Goal: Task Accomplishment & Management: Complete application form

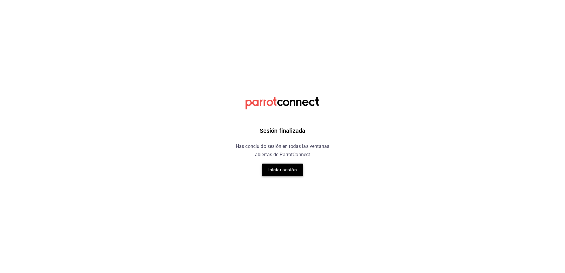
click at [271, 170] on button "Iniciar sesión" at bounding box center [282, 170] width 41 height 12
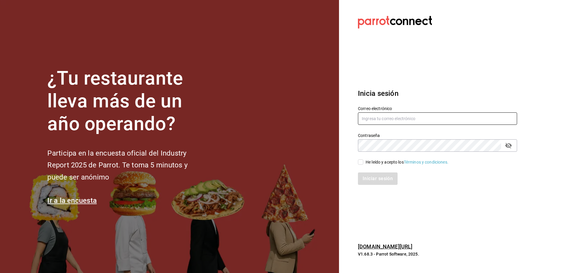
type input "[EMAIL_ADDRESS][DOMAIN_NAME]"
click at [361, 162] on input "He leído y acepto los Términos y condiciones." at bounding box center [360, 162] width 5 height 5
checkbox input "true"
click at [366, 177] on button "Iniciar sesión" at bounding box center [378, 179] width 40 height 12
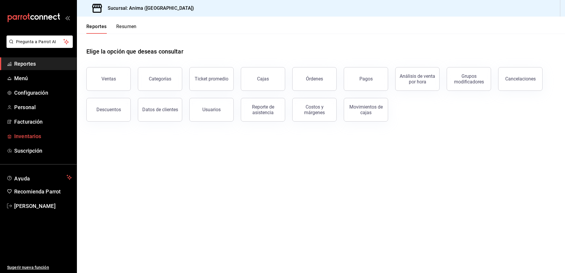
click at [32, 138] on span "Inventarios" at bounding box center [43, 136] width 58 height 8
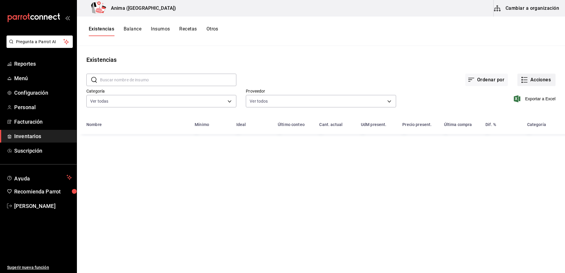
click at [523, 83] on icon "button" at bounding box center [524, 79] width 7 height 7
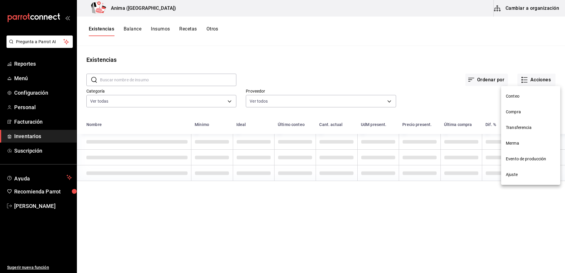
click at [520, 108] on li "Compra" at bounding box center [530, 112] width 59 height 16
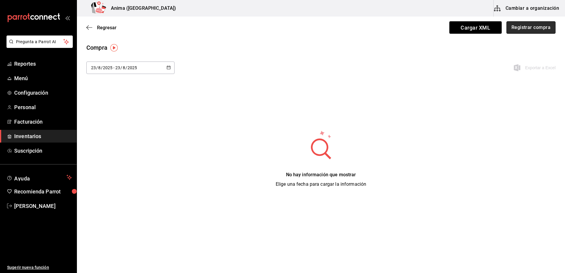
click at [517, 28] on button "Registrar compra" at bounding box center [531, 27] width 49 height 12
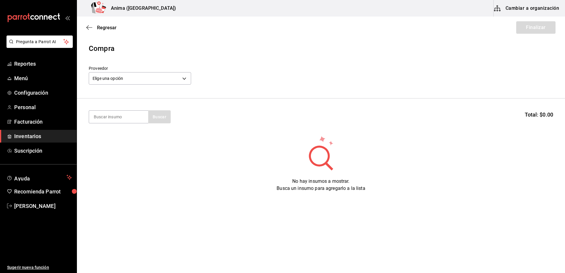
click at [135, 70] on div "Elige una opción default" at bounding box center [140, 78] width 102 height 16
click at [118, 118] on input at bounding box center [118, 117] width 59 height 12
type input "ref"
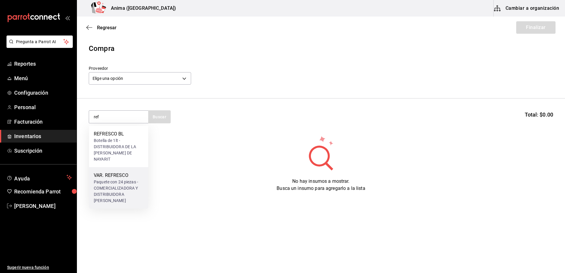
click at [117, 172] on div "VAR. REFRESCO" at bounding box center [119, 175] width 50 height 7
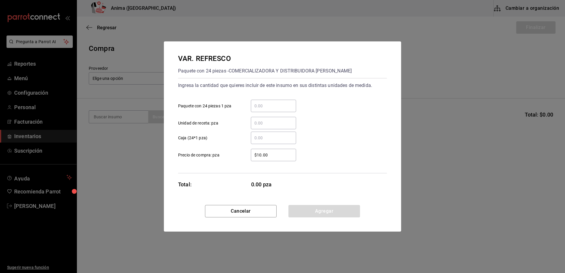
click at [278, 109] on input "​ Paquete con 24 piezas 1 pza" at bounding box center [273, 105] width 45 height 7
type input "768"
click at [273, 157] on input "$10.00" at bounding box center [273, 155] width 45 height 7
click at [272, 123] on input "​ Unidad de receta: pza" at bounding box center [273, 123] width 45 height 7
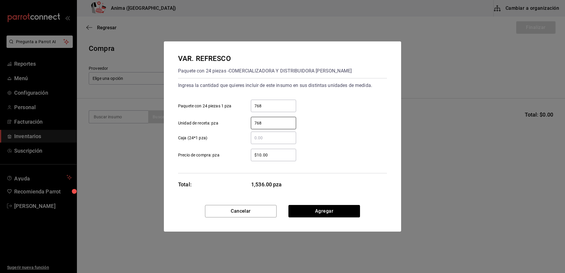
type input "768"
click at [266, 108] on input "768" at bounding box center [273, 105] width 45 height 7
click at [277, 153] on input "$10.00" at bounding box center [273, 155] width 45 height 7
type input "$1"
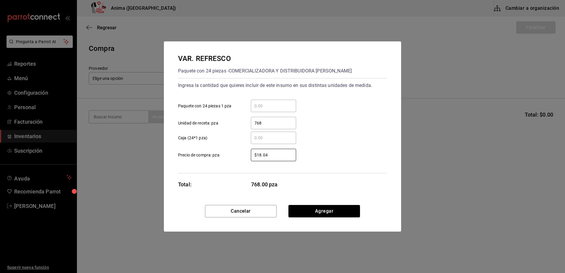
type input "$18.04"
click at [319, 202] on div "VAR. REFRESCO Paquete con 24 piezas - COMERCIALIZADORA Y DISTRIBUIDORA DEL NAYA…" at bounding box center [282, 123] width 237 height 164
click at [317, 208] on button "Agregar" at bounding box center [325, 211] width 72 height 12
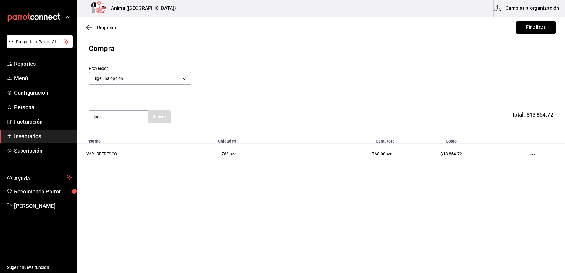
type input "jugo"
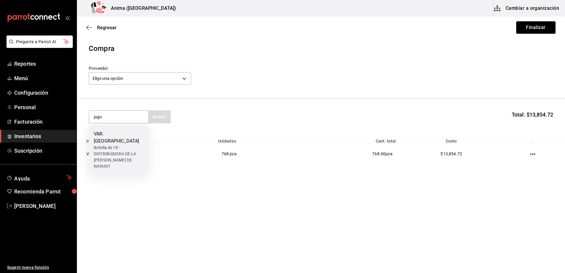
click at [111, 145] on div "Botella de 1lt - DISTRIBUIDORA DE LA COSTA DE NAYARIT" at bounding box center [119, 157] width 50 height 25
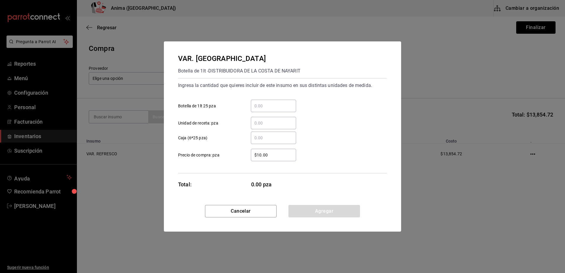
click at [270, 108] on input "​ Botella de 1lt 25 pza" at bounding box center [273, 105] width 45 height 7
type input "48"
type input "$25.47"
click at [301, 210] on button "Agregar" at bounding box center [325, 211] width 72 height 12
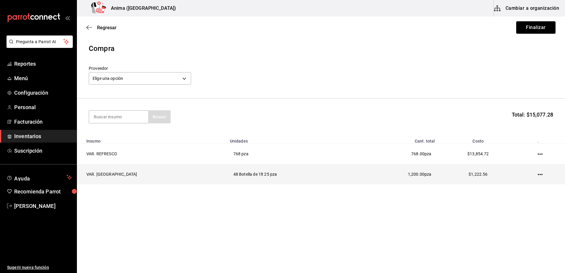
click at [530, 175] on td at bounding box center [541, 174] width 47 height 20
click at [540, 176] on icon "button" at bounding box center [540, 174] width 5 height 5
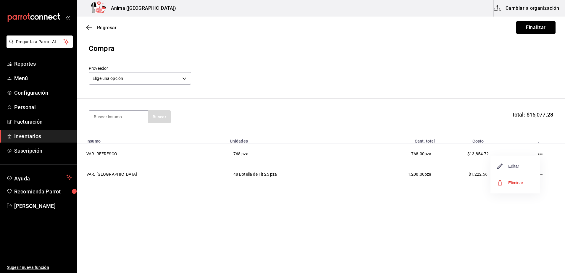
click at [519, 163] on span "Editar" at bounding box center [509, 166] width 22 height 7
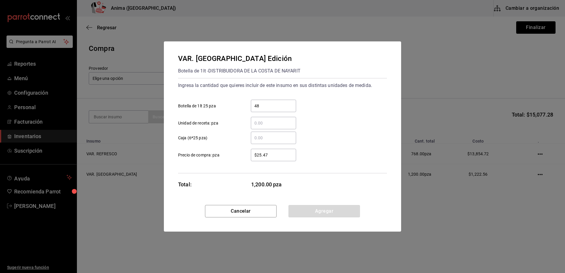
click at [287, 153] on input "$25.47" at bounding box center [273, 155] width 45 height 7
type input "$25.48"
click at [318, 208] on button "Agregar" at bounding box center [325, 211] width 72 height 12
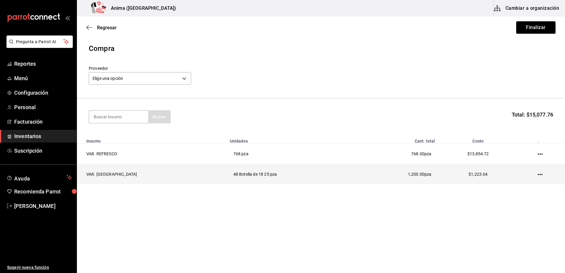
click at [539, 175] on icon "button" at bounding box center [540, 174] width 5 height 1
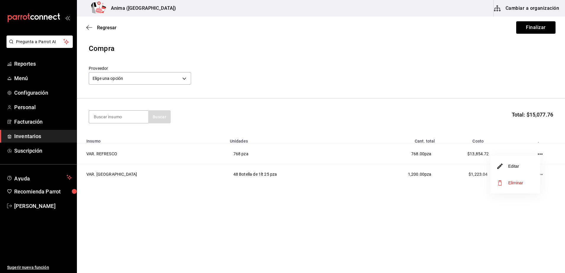
click at [525, 167] on li "Editar" at bounding box center [516, 166] width 50 height 17
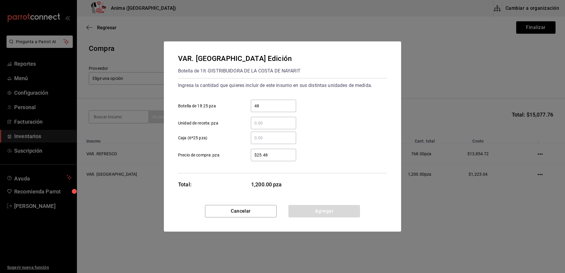
click at [286, 157] on input "$25.48" at bounding box center [273, 155] width 45 height 7
type input "$25.49"
click at [317, 207] on button "Agregar" at bounding box center [325, 211] width 72 height 12
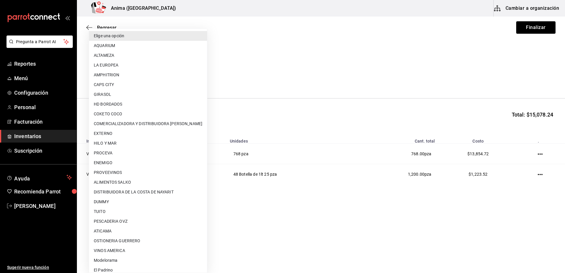
click at [150, 77] on body "Pregunta a Parrot AI Reportes Menú Configuración Personal Facturación Inventari…" at bounding box center [282, 120] width 565 height 240
click at [163, 190] on li "DISTRIBUIDORA DE LA COSTA DE NAYARIT" at bounding box center [148, 192] width 118 height 10
type input "9308429a-2f45-4efc-8194-bd048aa97359"
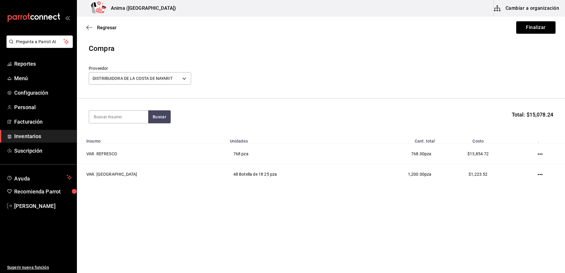
click at [486, 74] on div "Proveedor DISTRIBUIDORA DE LA COSTA DE NAYARIT 9308429a-2f45-4efc-8194-bd048aa9…" at bounding box center [321, 76] width 465 height 21
click at [543, 33] on button "Finalizar" at bounding box center [536, 27] width 39 height 12
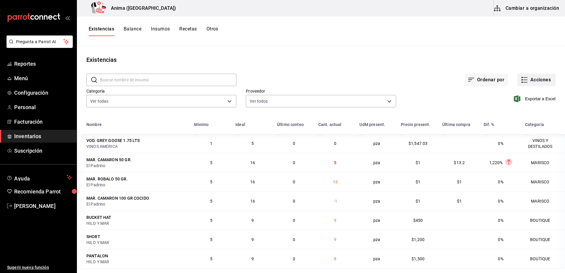
click at [527, 77] on button "Acciones" at bounding box center [537, 80] width 38 height 12
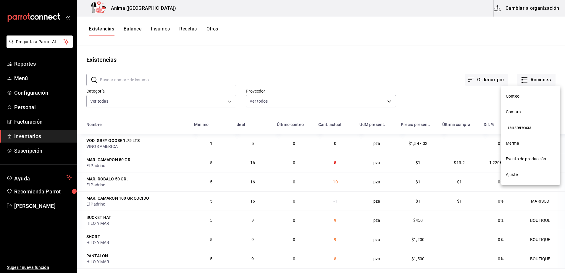
click at [510, 113] on span "Compra" at bounding box center [531, 112] width 50 height 6
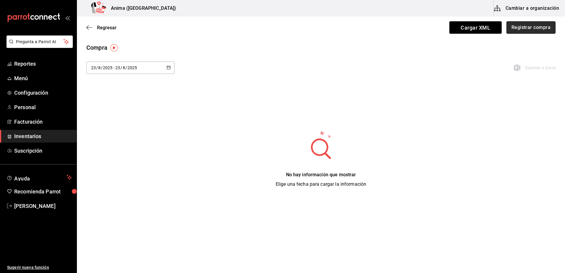
click at [518, 31] on button "Registrar compra" at bounding box center [531, 27] width 49 height 12
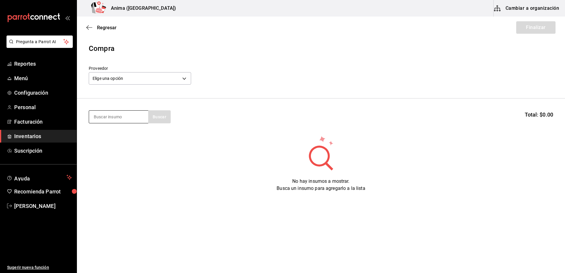
click at [116, 121] on input at bounding box center [118, 117] width 59 height 12
type input "coco"
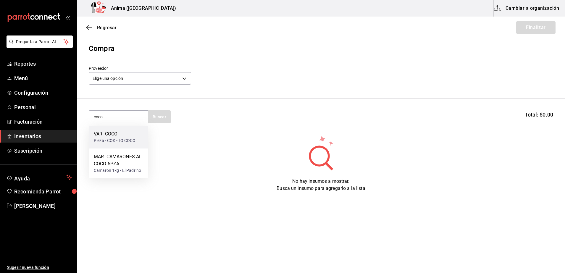
click at [124, 139] on div "Pieza - COKETO COCO" at bounding box center [115, 141] width 42 height 6
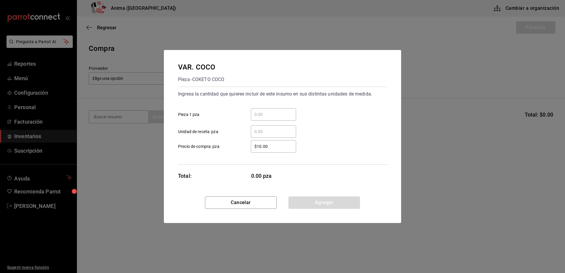
click at [283, 114] on input "​ Pieza 1 pza" at bounding box center [273, 114] width 45 height 7
type input "363"
type input "$59"
click at [345, 134] on div "​ Unidad de receta: pza" at bounding box center [280, 129] width 214 height 17
click at [332, 201] on button "Agregar" at bounding box center [325, 203] width 72 height 12
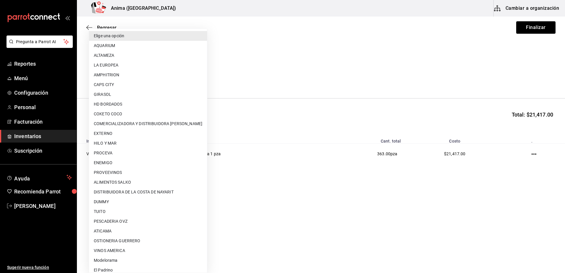
click at [154, 83] on body "Pregunta a Parrot AI Reportes Menú Configuración Personal Facturación Inventari…" at bounding box center [282, 120] width 565 height 240
click at [128, 116] on li "COKETO COCO" at bounding box center [148, 114] width 118 height 10
type input "920c79ed-c5db-4d44-b63a-547febc161e8"
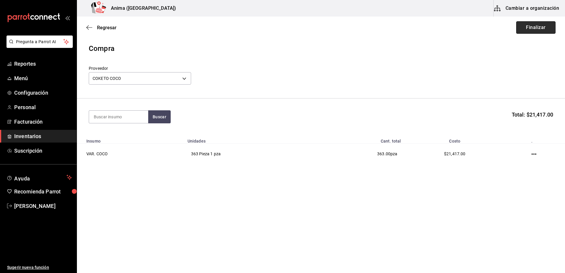
click at [545, 25] on button "Finalizar" at bounding box center [536, 27] width 39 height 12
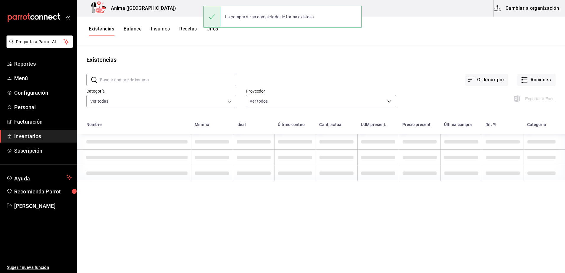
click at [301, 41] on div "Existencias Balance Insumos Recetas Otros" at bounding box center [321, 31] width 488 height 29
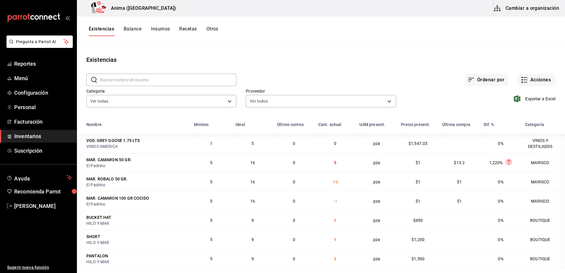
click at [522, 87] on div "Exportar a Excel" at bounding box center [476, 94] width 160 height 30
click at [529, 80] on button "Acciones" at bounding box center [537, 80] width 38 height 12
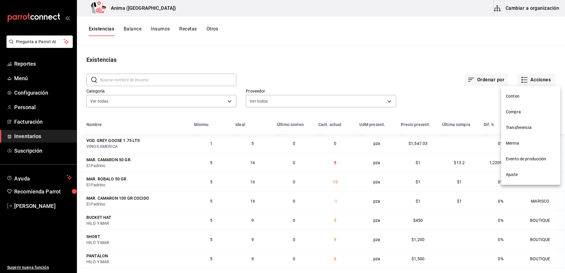
click at [530, 113] on span "Compra" at bounding box center [531, 112] width 50 height 6
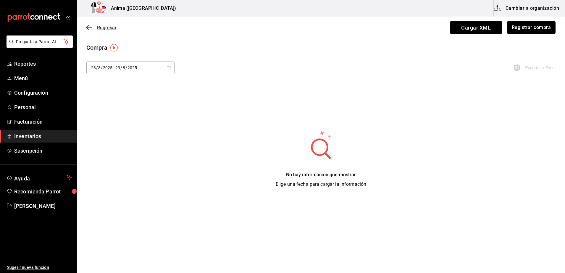
click at [87, 28] on icon "button" at bounding box center [89, 27] width 6 height 0
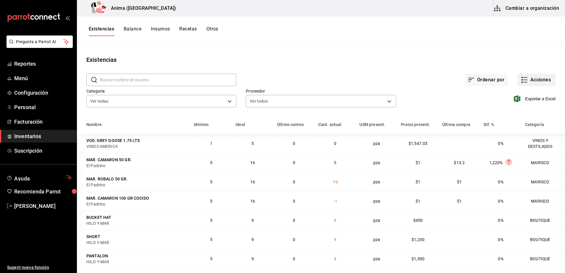
click at [530, 80] on button "Acciones" at bounding box center [537, 80] width 38 height 12
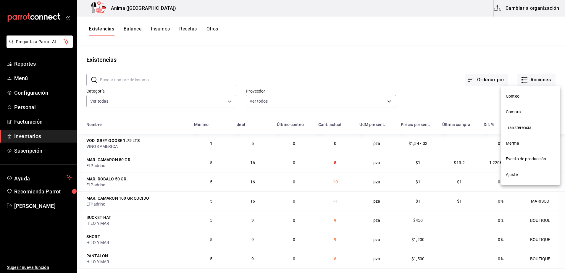
click at [515, 113] on span "Compra" at bounding box center [531, 112] width 50 height 6
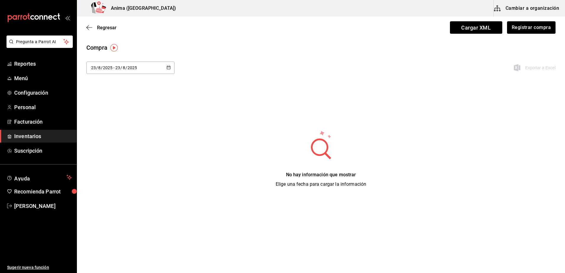
click at [98, 62] on div "2025-08-23 23 / 8 / 2025 - 2025-08-23 23 / 8 / 2025" at bounding box center [130, 68] width 88 height 12
click at [103, 97] on li "Ayer" at bounding box center [114, 99] width 56 height 13
type input "2025-08-22"
type input "22"
type input "2025-08-22"
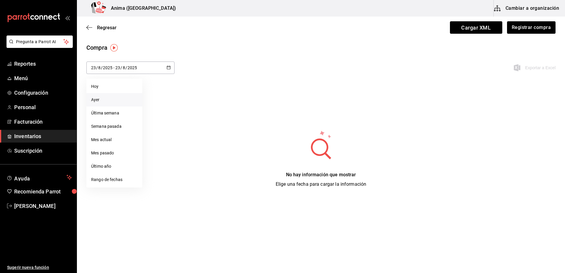
type input "22"
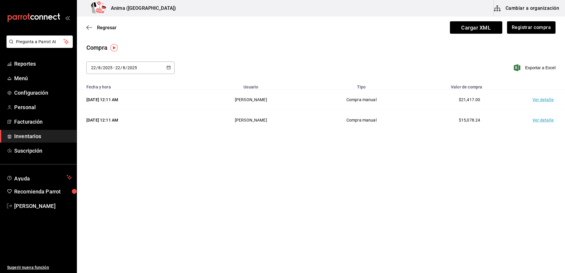
click at [551, 102] on td "Ver detalle" at bounding box center [544, 100] width 41 height 20
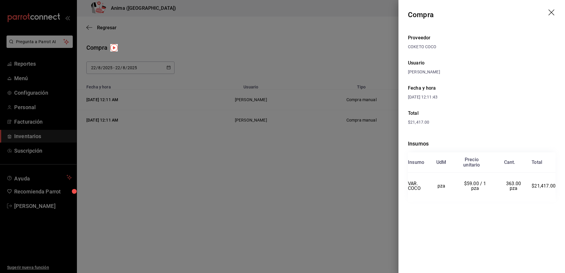
click at [373, 179] on div at bounding box center [282, 136] width 565 height 273
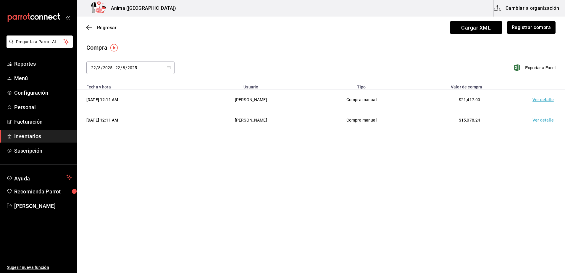
click at [543, 123] on td "Ver detalle" at bounding box center [544, 120] width 41 height 20
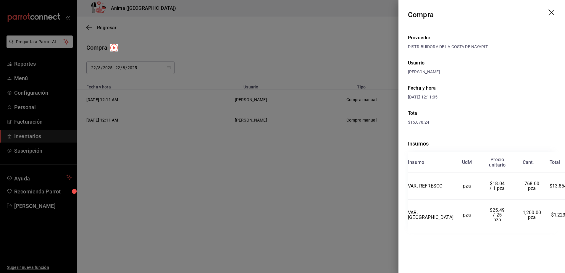
click at [295, 152] on div at bounding box center [282, 136] width 565 height 273
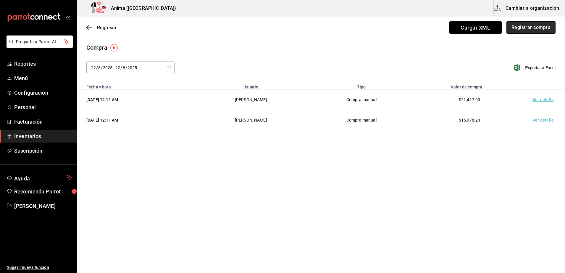
click at [528, 23] on button "Registrar compra" at bounding box center [531, 27] width 49 height 12
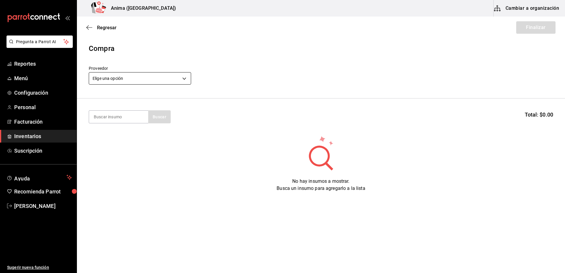
click at [129, 79] on body "Pregunta a Parrot AI Reportes Menú Configuración Personal Facturación Inventari…" at bounding box center [282, 120] width 565 height 240
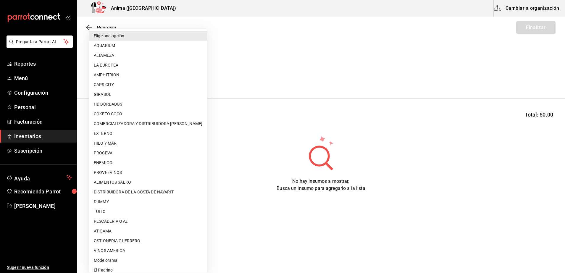
click at [308, 139] on div at bounding box center [282, 136] width 565 height 273
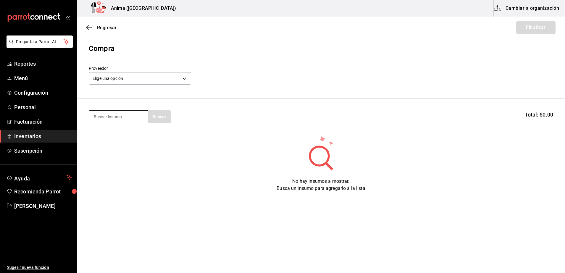
click at [126, 119] on input at bounding box center [118, 117] width 59 height 12
type input "chardo"
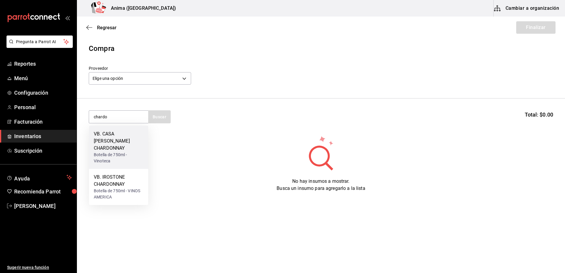
click at [124, 135] on div "VB. CASA MADERO CHARDONNAY" at bounding box center [119, 141] width 50 height 21
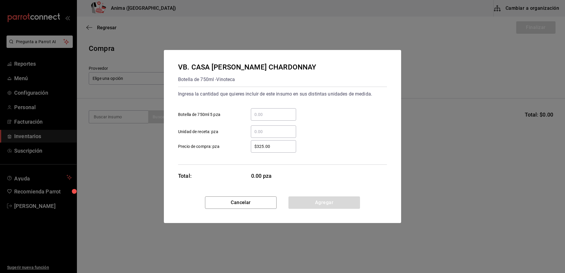
click at [260, 124] on div "​ Botella de 750ml 5 pza ​ Unidad de receta: pza" at bounding box center [280, 121] width 214 height 34
type input "1"
type input "$310"
click at [324, 208] on button "Agregar" at bounding box center [325, 203] width 72 height 12
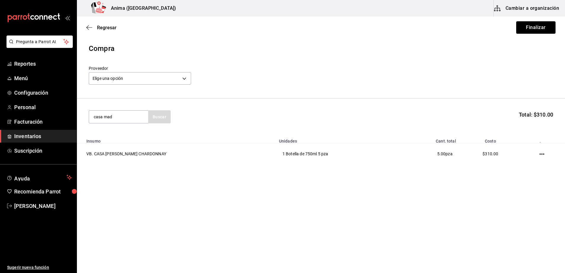
type input "casa mad"
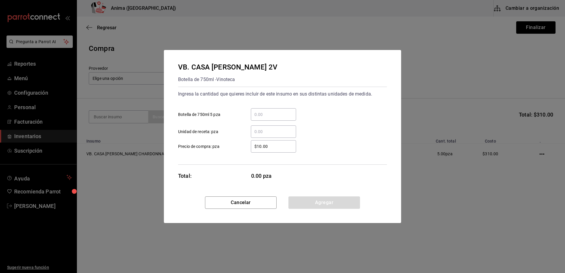
click at [283, 118] on div "​" at bounding box center [273, 114] width 45 height 12
click at [283, 118] on input "​ Botella de 750ml 5 pza" at bounding box center [273, 114] width 45 height 7
type input "6"
type input "$326.72"
click at [313, 208] on button "Agregar" at bounding box center [325, 203] width 72 height 12
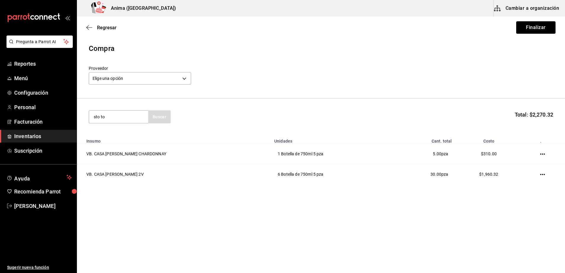
type input "sto to"
click at [120, 134] on div "VB. STO TOMAS 318 CHENIN BLANC" at bounding box center [119, 138] width 50 height 14
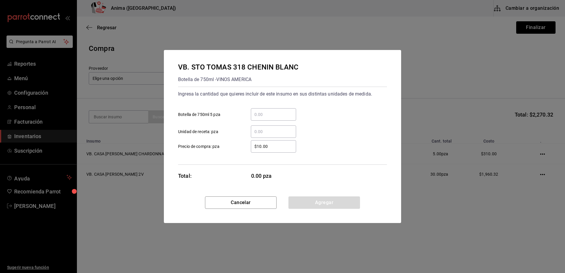
click at [281, 116] on input "​ Botella de 750ml 5 pza" at bounding box center [273, 114] width 45 height 7
type input "1"
type input "$293.32"
click at [308, 205] on button "Agregar" at bounding box center [325, 203] width 72 height 12
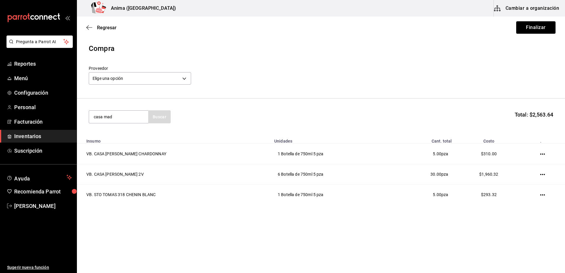
type input "casa mad"
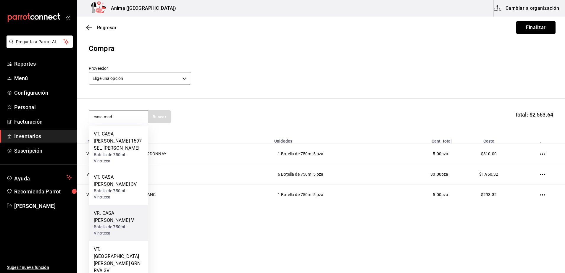
click at [127, 224] on div "Botella de 750ml - Vinoteca" at bounding box center [119, 230] width 50 height 12
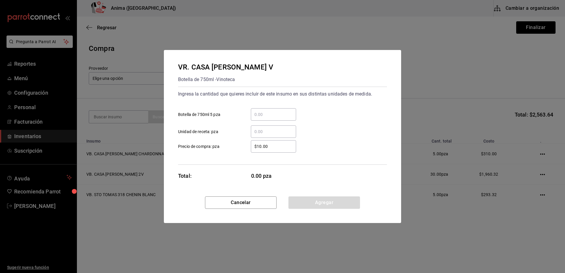
click at [259, 115] on input "​ Botella de 750ml 5 pza" at bounding box center [273, 114] width 45 height 7
type input "1"
type input "$326.72"
click at [318, 206] on button "Agregar" at bounding box center [325, 203] width 72 height 12
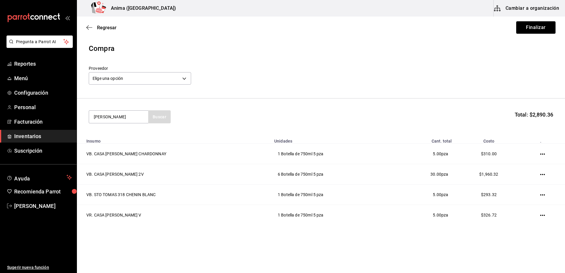
type input "caymu"
click at [129, 142] on div "Botella de 750ml - VINOS AMERICA" at bounding box center [119, 144] width 50 height 12
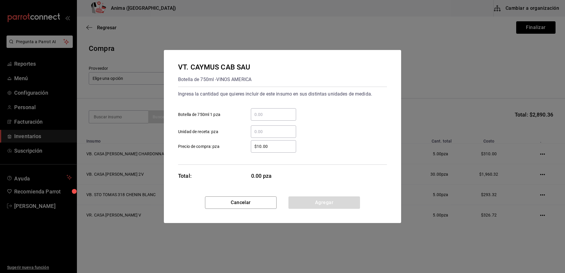
click at [264, 115] on input "​ Botella de 750ml 1 pza" at bounding box center [273, 114] width 45 height 7
type input "1"
type input "$2,111.1"
click at [322, 200] on button "Agregar" at bounding box center [325, 203] width 72 height 12
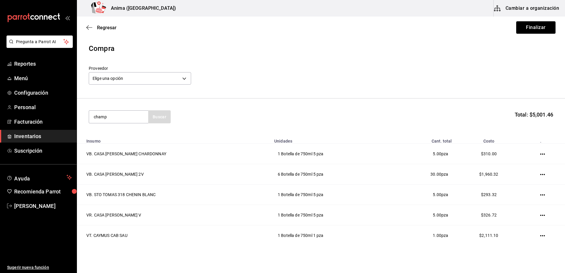
type input "champ"
click at [126, 132] on div "VE. CHAMPBRULE" at bounding box center [119, 138] width 50 height 14
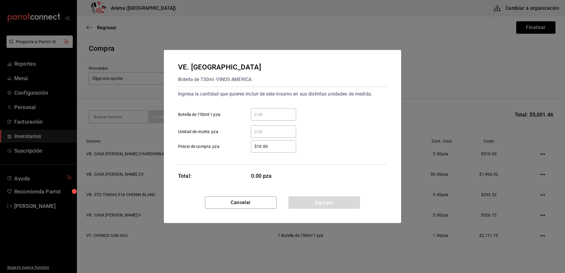
click at [264, 111] on input "​ Botella de 750ml 1 pza" at bounding box center [273, 114] width 45 height 7
type input "10"
type input "$159.2"
click at [331, 198] on button "Agregar" at bounding box center [325, 203] width 72 height 12
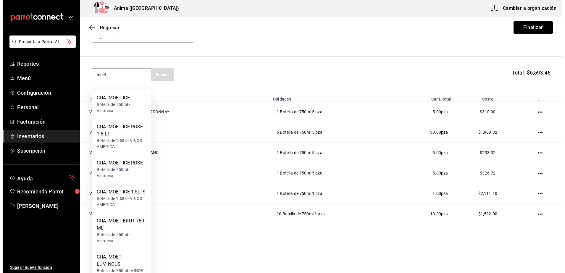
scroll to position [46, 0]
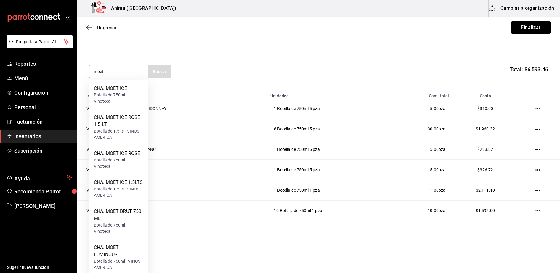
click at [123, 74] on input "moet" at bounding box center [118, 71] width 59 height 12
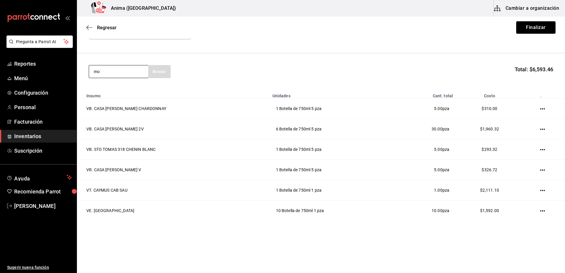
type input "m"
type input "mini"
click at [125, 89] on div "CHA. MOET BRUT MINI" at bounding box center [119, 88] width 50 height 7
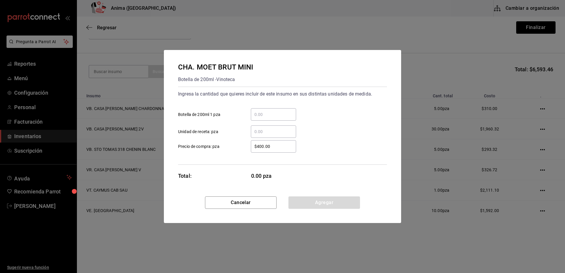
click at [271, 113] on input "​ Botella de 200ml 1 pza" at bounding box center [273, 114] width 45 height 7
type input "1"
type input "$368"
click at [316, 196] on div "CHA. MOET BRUT MINI Botella de 200ml - Vinoteca Ingresa la cantidad que quieres…" at bounding box center [282, 123] width 237 height 147
click at [316, 201] on button "Agregar" at bounding box center [325, 203] width 72 height 12
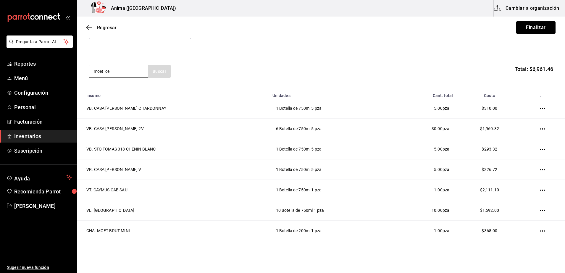
click at [125, 69] on input "moet ice" at bounding box center [118, 71] width 59 height 12
type input "moet ice"
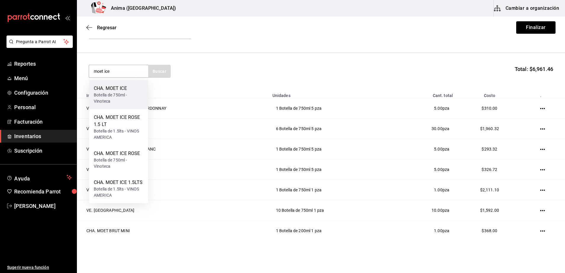
click at [126, 90] on div "CHA. MOET ICE" at bounding box center [119, 88] width 50 height 7
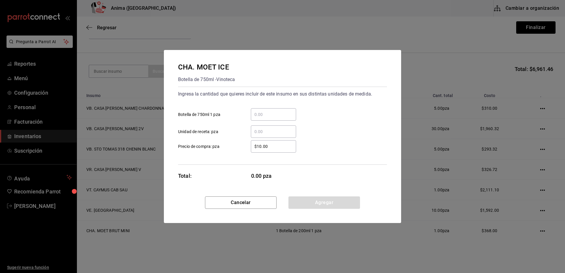
click at [281, 126] on div "​" at bounding box center [273, 132] width 45 height 12
click at [281, 128] on input "​ Unidad de receta: pza" at bounding box center [273, 131] width 45 height 7
click at [274, 116] on input "​ Botella de 750ml 1 pza" at bounding box center [273, 114] width 45 height 7
type input "7"
type input "$1,650.2"
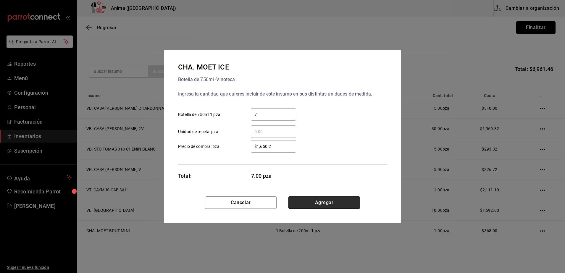
click at [306, 205] on button "Agregar" at bounding box center [325, 203] width 72 height 12
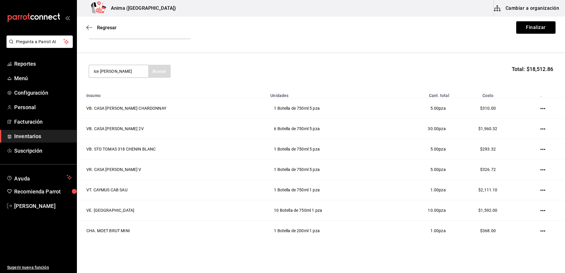
type input "ice rose"
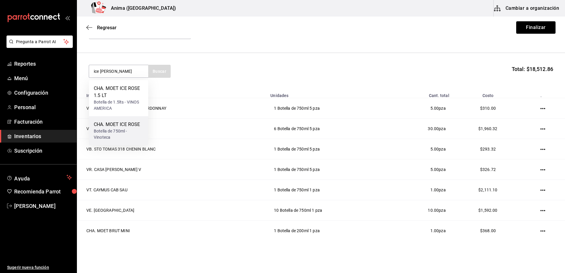
click at [132, 130] on div "Botella de 750ml - Vinoteca" at bounding box center [119, 134] width 50 height 12
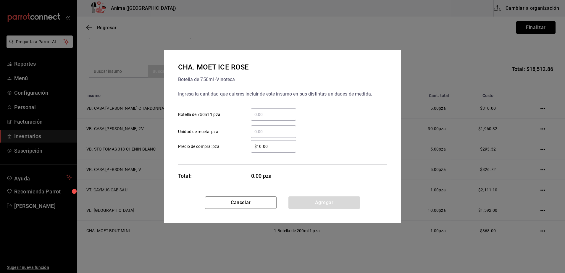
click at [272, 111] on input "​ Botella de 750ml 1 pza" at bounding box center [273, 114] width 45 height 7
type input "2"
type input "$2,024"
click at [317, 203] on button "Agregar" at bounding box center [325, 203] width 72 height 12
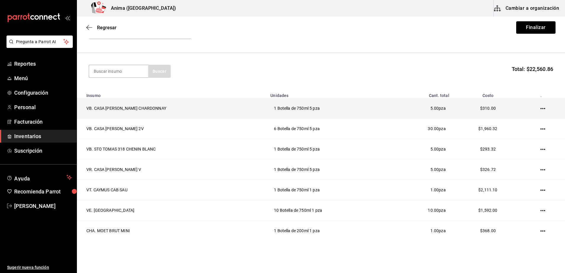
click at [559, 115] on td at bounding box center [544, 108] width 42 height 20
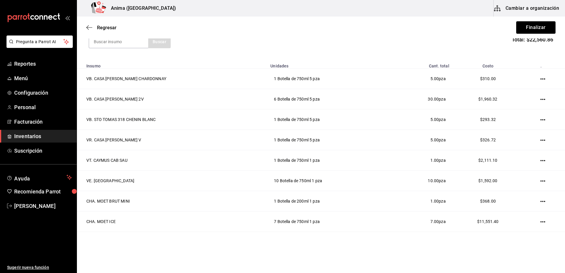
scroll to position [50, 0]
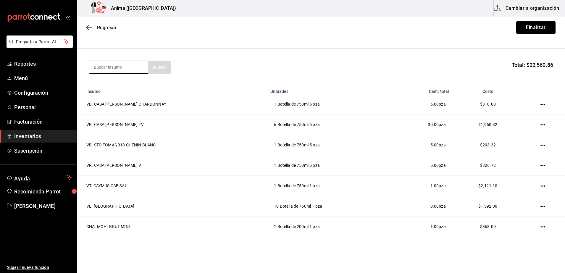
click at [117, 66] on input at bounding box center [118, 67] width 59 height 12
type input "nectar"
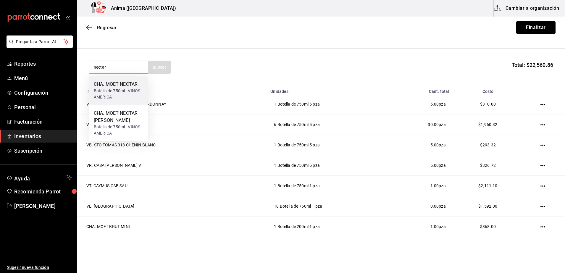
click at [118, 89] on div "Botella de 750ml - VINOS AMERICA" at bounding box center [119, 94] width 50 height 12
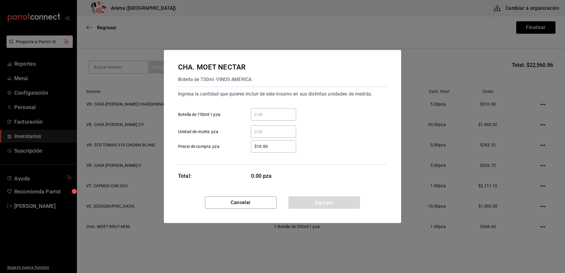
click at [257, 109] on div "​ Botella de 750ml 1 pza" at bounding box center [280, 112] width 214 height 17
click at [257, 110] on div "​" at bounding box center [273, 114] width 45 height 12
click at [257, 111] on input "​ Botella de 750ml 1 pza" at bounding box center [273, 114] width 45 height 7
type input "2"
type input "$1,406.68"
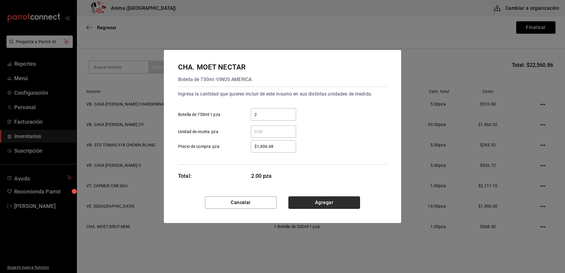
click at [322, 205] on button "Agregar" at bounding box center [325, 203] width 72 height 12
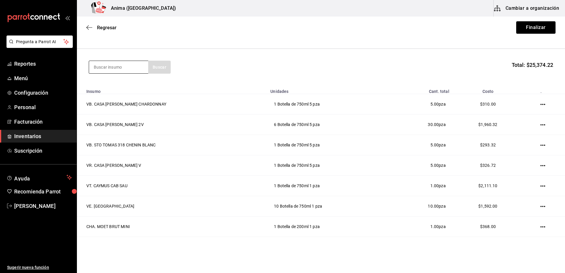
click at [113, 67] on input at bounding box center [118, 67] width 59 height 12
type input "nectar"
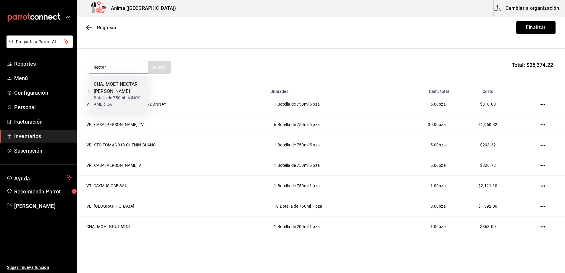
click at [117, 81] on div "CHA. MOET NECTAR ROSE" at bounding box center [119, 88] width 50 height 14
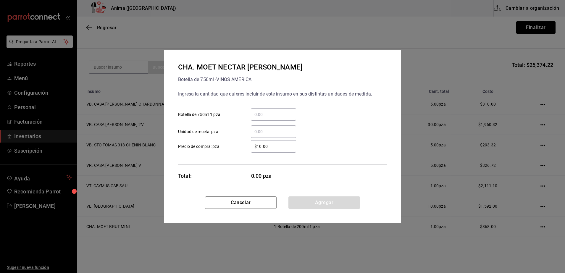
click at [269, 111] on input "​ Botella de 750ml 1 pza" at bounding box center [273, 114] width 45 height 7
type input "3"
type input "$1,747"
click at [330, 199] on button "Agregar" at bounding box center [325, 203] width 72 height 12
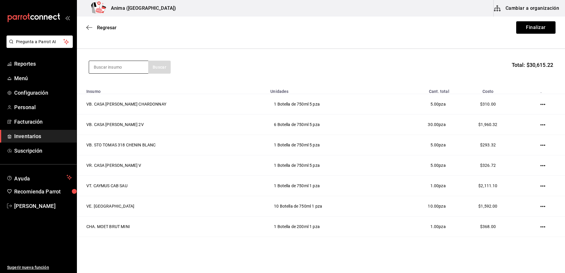
click at [111, 72] on input at bounding box center [118, 67] width 59 height 12
type input "campa"
click at [111, 95] on div "Botella de 750ml - Vinoteca" at bounding box center [119, 101] width 50 height 12
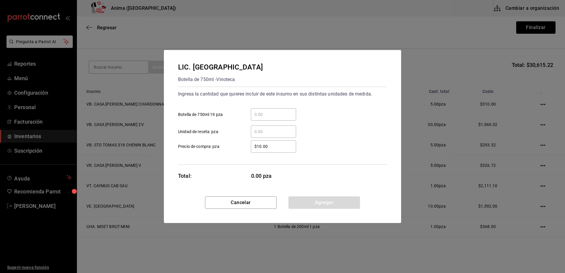
click at [269, 116] on input "​ Botella de 750ml 19 pza" at bounding box center [273, 114] width 45 height 7
type input "1"
type input "$372"
click at [319, 209] on button "Agregar" at bounding box center [325, 203] width 72 height 12
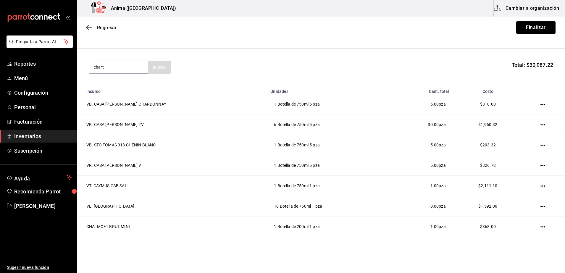
type input "chart"
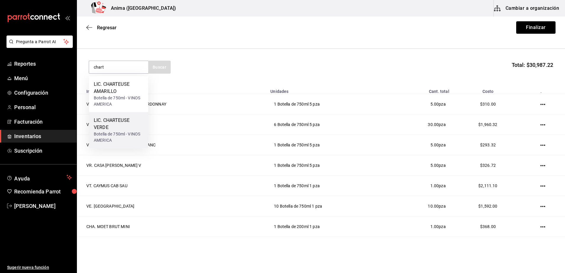
click at [120, 132] on div "Botella de 750ml - VINOS AMERICA" at bounding box center [119, 137] width 50 height 12
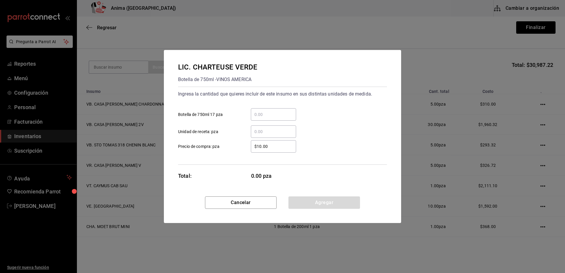
click at [268, 120] on div "​" at bounding box center [273, 114] width 45 height 12
click at [268, 118] on input "​ Botella de 750ml 17 pza" at bounding box center [273, 114] width 45 height 7
type input "1"
type input "$1,271.3"
click at [313, 200] on button "Agregar" at bounding box center [325, 203] width 72 height 12
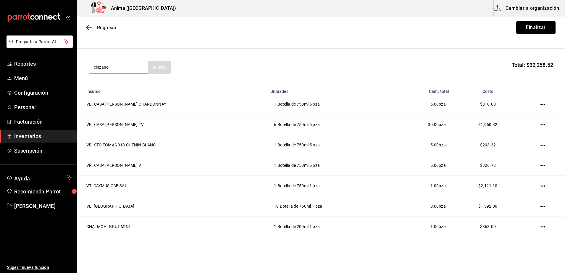
type input "cinzano"
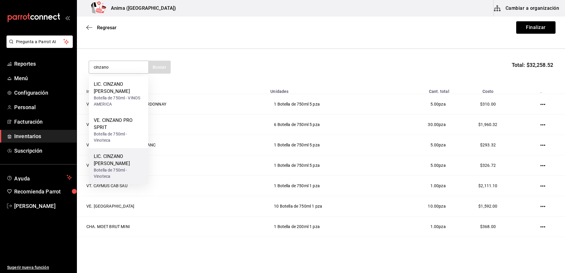
click at [121, 153] on div "LIC. CINZANO ROSSO" at bounding box center [119, 160] width 50 height 14
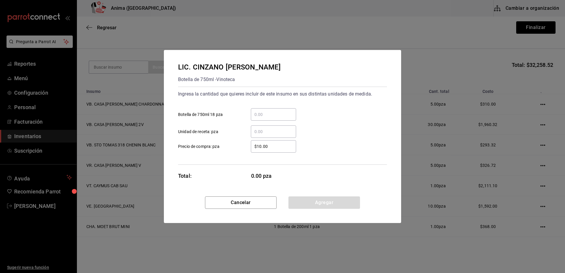
click at [278, 112] on input "​ Botella de 750ml 18 pza" at bounding box center [273, 114] width 45 height 7
type input "1"
type input "$230"
click at [312, 203] on button "Agregar" at bounding box center [325, 203] width 72 height 12
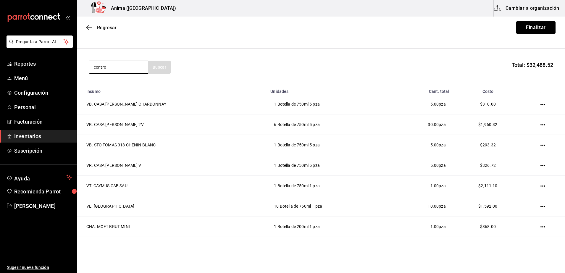
type input "contro"
click at [126, 82] on div "LIC. CONTROY" at bounding box center [119, 84] width 50 height 7
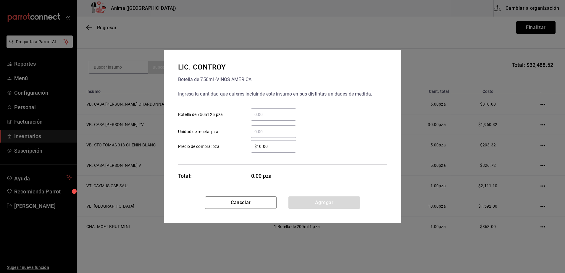
click at [288, 114] on input "​ Botella de 750ml 25 pza" at bounding box center [273, 114] width 45 height 7
click at [289, 120] on div "1,194.85 ​" at bounding box center [273, 114] width 45 height 12
click at [289, 118] on input "1,194.85" at bounding box center [273, 114] width 45 height 7
click at [289, 120] on div "1,194.85 ​" at bounding box center [273, 114] width 45 height 12
click at [289, 118] on input "1,194.85" at bounding box center [273, 114] width 45 height 7
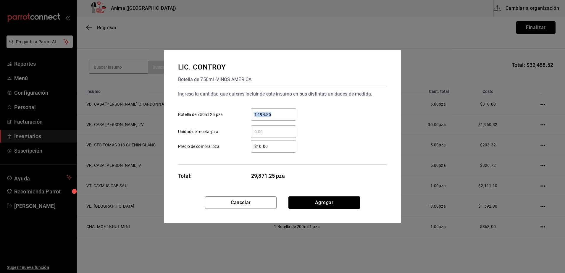
click at [289, 120] on div "1,194.85 ​" at bounding box center [273, 114] width 45 height 12
click at [289, 118] on input "1,194.85" at bounding box center [273, 114] width 45 height 7
click at [289, 120] on div "1,194.85 ​" at bounding box center [273, 114] width 45 height 12
click at [289, 118] on input "1,194.85" at bounding box center [273, 114] width 45 height 7
click at [289, 120] on div "1,194.85 ​" at bounding box center [273, 114] width 45 height 12
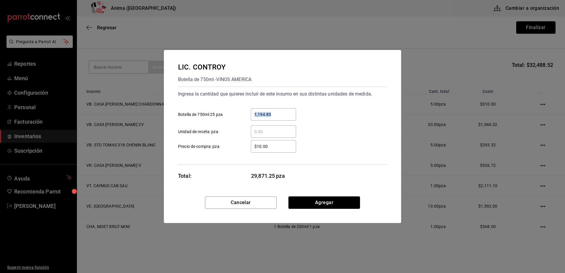
click at [289, 118] on input "1,194.85" at bounding box center [273, 114] width 45 height 7
click at [289, 120] on div "1,194.85 ​" at bounding box center [273, 114] width 45 height 12
click at [289, 118] on input "1,194.85" at bounding box center [273, 114] width 45 height 7
click at [289, 120] on div "1,194.85 ​" at bounding box center [273, 114] width 45 height 12
click at [289, 118] on input "1,194.85" at bounding box center [273, 114] width 45 height 7
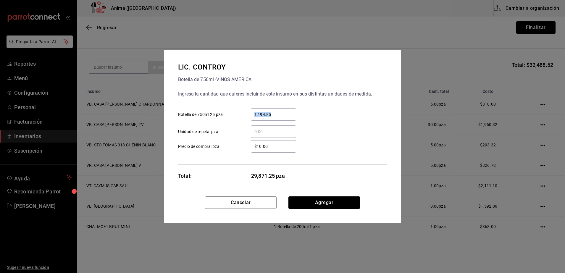
click at [289, 120] on div "1,194.85 ​" at bounding box center [273, 114] width 45 height 12
click at [289, 118] on input "1,194.85" at bounding box center [273, 114] width 45 height 7
type input "1"
type input "$194.85"
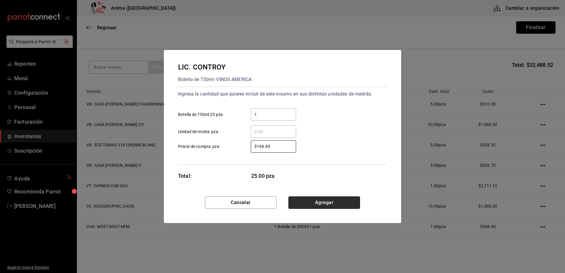
click at [307, 200] on button "Agregar" at bounding box center [325, 203] width 72 height 12
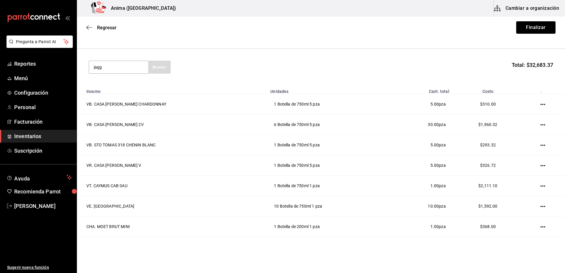
type input "jagg"
click at [113, 97] on div "Botella de 700ml - Vinoteca" at bounding box center [119, 94] width 50 height 12
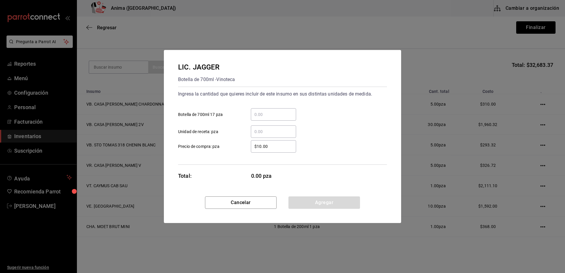
click at [274, 115] on input "​ Botella de 700ml 17 pza" at bounding box center [273, 114] width 45 height 7
type input "1"
type input "$350"
click button "Agregar" at bounding box center [325, 203] width 72 height 12
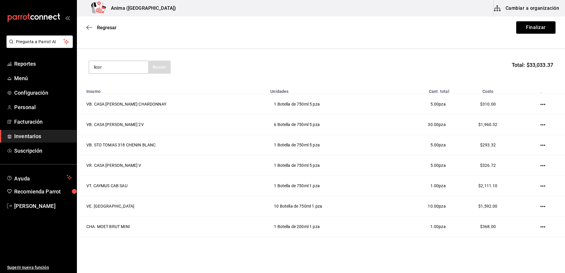
type input "licor"
click at [123, 90] on div "Botella de 750ml - Vinoteca" at bounding box center [119, 94] width 50 height 12
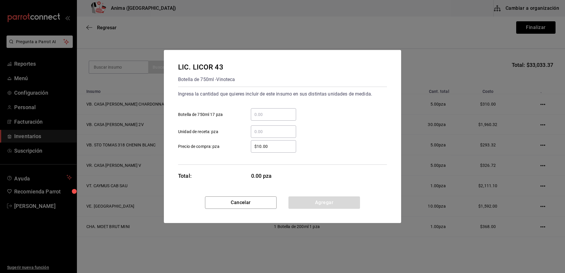
click at [258, 106] on div "​ Botella de 750ml 17 pza" at bounding box center [280, 112] width 214 height 17
click at [260, 110] on div "​" at bounding box center [273, 114] width 45 height 12
click at [260, 111] on input "​ Botella de 750ml 17 pza" at bounding box center [273, 114] width 45 height 7
type input "7"
type input "$415"
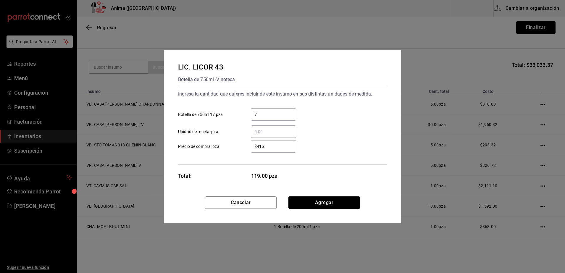
click button "Agregar" at bounding box center [325, 203] width 72 height 12
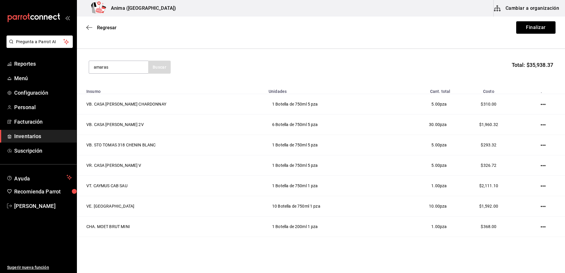
type input "amaras"
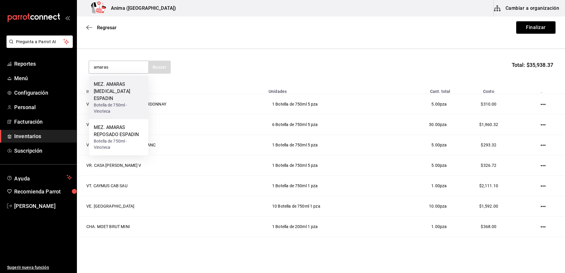
click at [132, 92] on div "MEZ. AMARAS JOVEN ESPADIN" at bounding box center [119, 91] width 50 height 21
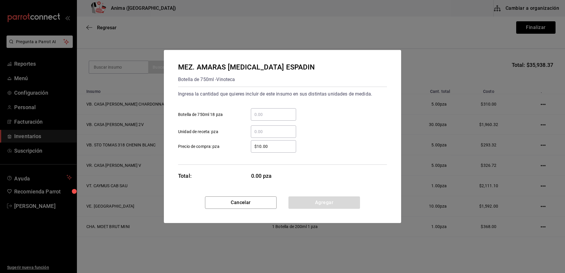
click at [260, 112] on input "​ Botella de 750ml 18 pza" at bounding box center [273, 114] width 45 height 7
type input "1"
type input "$479"
click at [311, 203] on button "Agregar" at bounding box center [325, 203] width 72 height 12
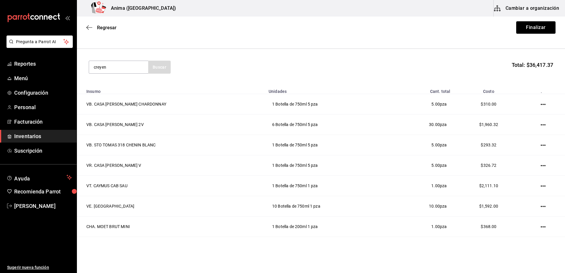
type input "creyen"
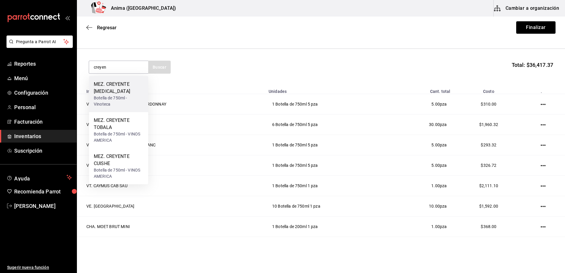
click at [118, 95] on div "Botella de 750ml - Vinoteca" at bounding box center [119, 101] width 50 height 12
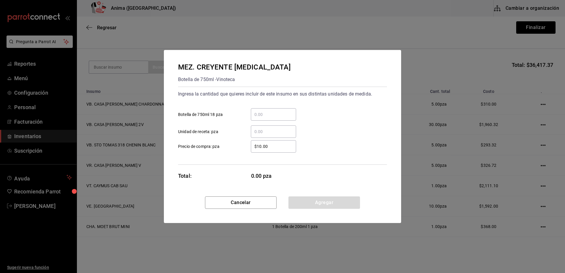
click at [258, 112] on input "​ Botella de 750ml 18 pza" at bounding box center [273, 114] width 45 height 7
type input "2"
type input "$492"
click button "Agregar" at bounding box center [325, 203] width 72 height 12
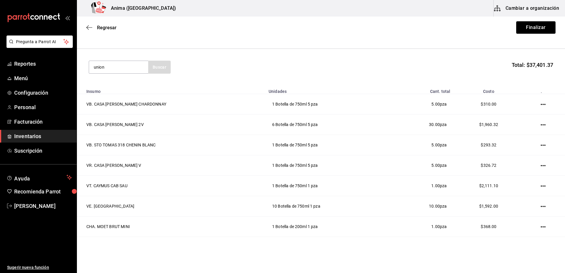
type input "union"
click at [122, 85] on div "MEZ. UNION" at bounding box center [119, 84] width 50 height 7
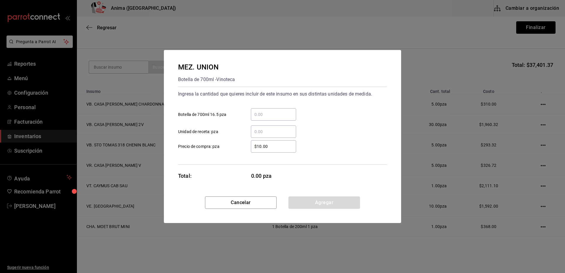
click at [257, 111] on input "​ Botella de 700ml 16.5 pza" at bounding box center [273, 114] width 45 height 7
type input "11"
type input "$415"
click button "Agregar" at bounding box center [325, 203] width 72 height 12
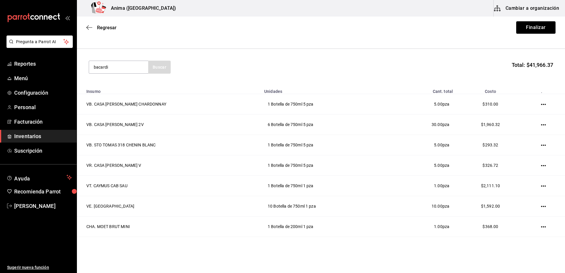
type input "bacardi"
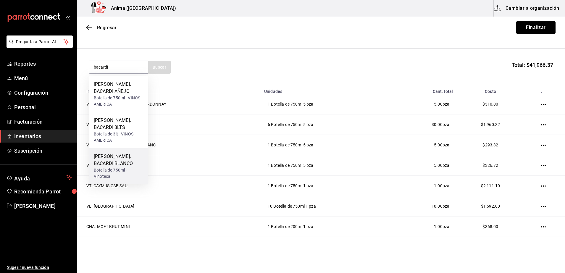
click at [122, 153] on div "RON. BACARDI BLANCO" at bounding box center [119, 160] width 50 height 14
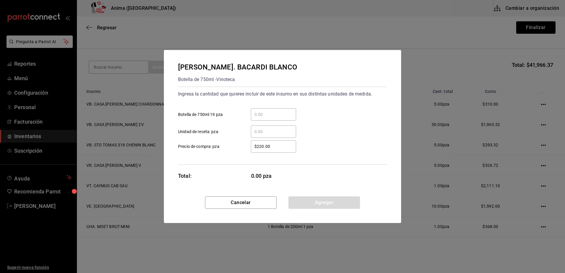
click at [268, 110] on div "​" at bounding box center [273, 114] width 45 height 12
click at [268, 111] on input "​ Botella de 750ml 19 pza" at bounding box center [273, 114] width 45 height 7
type input "27"
type input "$146.99"
click at [320, 208] on button "Agregar" at bounding box center [325, 203] width 72 height 12
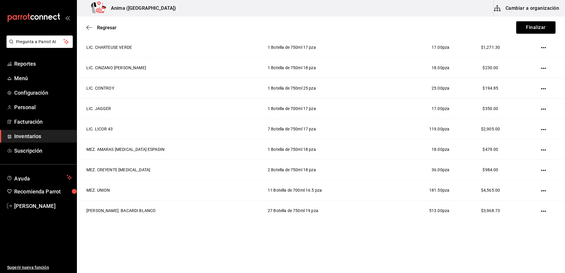
scroll to position [0, 0]
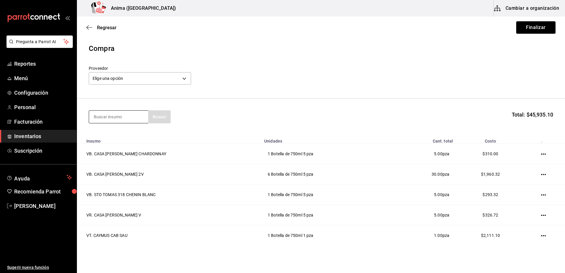
click at [109, 111] on input at bounding box center [118, 117] width 59 height 12
type input "flor de ca"
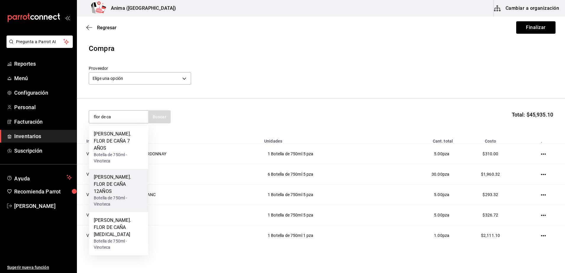
click at [125, 195] on div "Botella de 750ml - Vinoteca" at bounding box center [119, 201] width 50 height 12
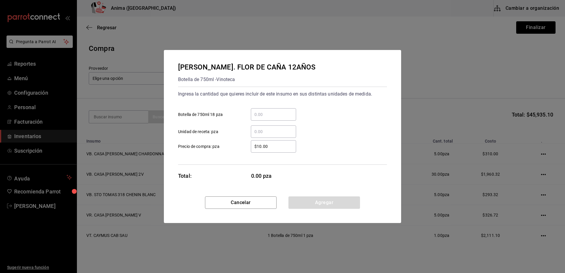
click at [275, 108] on div "​" at bounding box center [273, 114] width 45 height 12
click at [275, 111] on input "​ Botella de 750ml 18 pza" at bounding box center [273, 114] width 45 height 7
type input "1"
type input "$576.7"
click at [308, 197] on button "Agregar" at bounding box center [325, 203] width 72 height 12
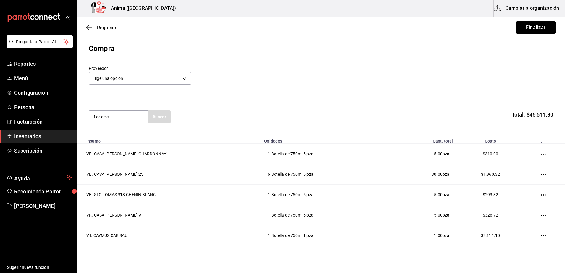
type input "flor de c"
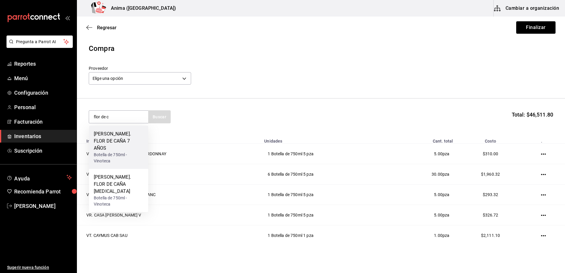
click at [111, 152] on div "Botella de 750ml - Vinoteca" at bounding box center [119, 158] width 50 height 12
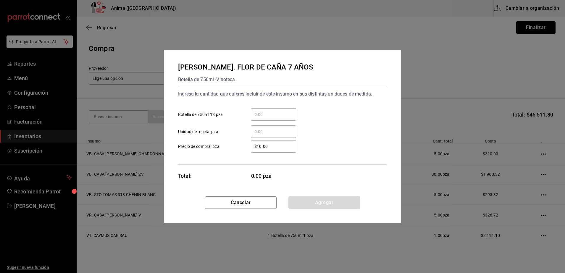
click at [272, 118] on input "​ Botella de 750ml 18 pza" at bounding box center [273, 114] width 45 height 7
type input "1"
type input "$298"
click at [305, 201] on button "Agregar" at bounding box center [325, 203] width 72 height 12
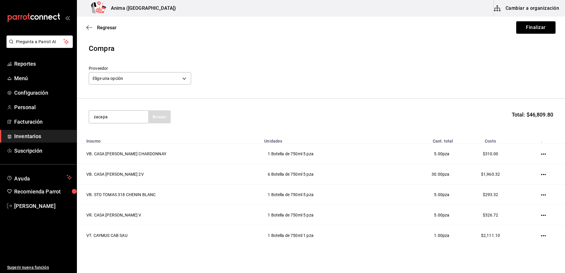
type input "zacapa"
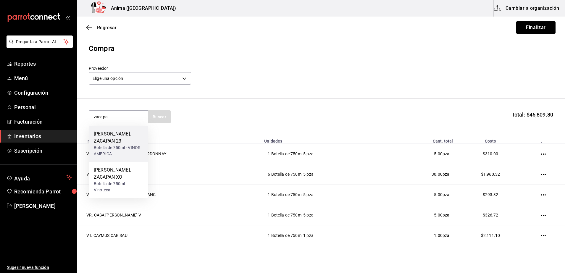
click at [116, 136] on div "RON. ZACAPAN 23" at bounding box center [119, 138] width 50 height 14
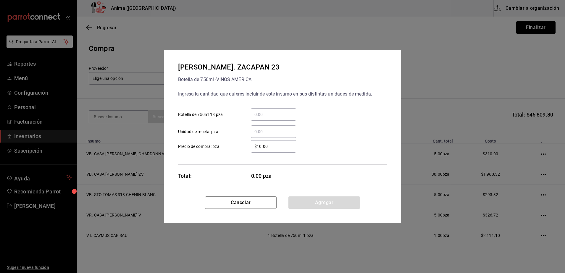
click at [261, 115] on input "​ Botella de 750ml 18 pza" at bounding box center [273, 114] width 45 height 7
type input "3"
type input "$1"
type input "$1,248.45"
click button "Agregar" at bounding box center [325, 203] width 72 height 12
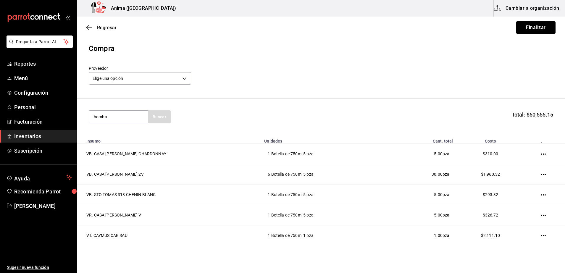
type input "bomba"
click at [101, 128] on div "GIN. BOMBAY Botella de 750ml - Vinoteca" at bounding box center [118, 144] width 59 height 36
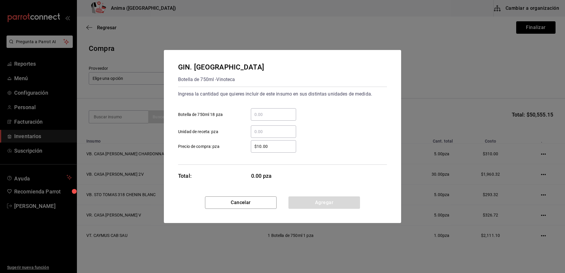
click at [270, 122] on div "​ Unidad de receta: pza" at bounding box center [280, 129] width 214 height 17
click at [271, 119] on div "​" at bounding box center [273, 114] width 45 height 12
click at [271, 118] on input "​ Botella de 750ml 18 pza" at bounding box center [273, 114] width 45 height 7
type input "5"
type input "$374"
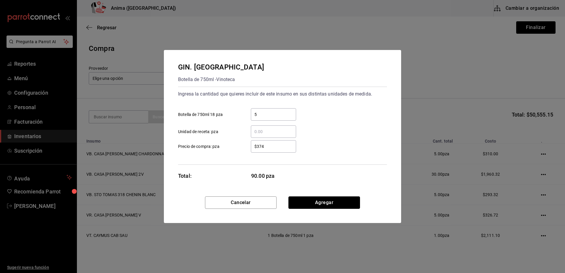
click button "Agregar" at bounding box center [325, 203] width 72 height 12
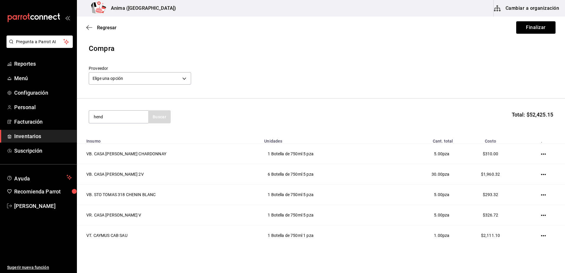
type input "hend"
click at [125, 141] on div "Botella de 750ml - Vinoteca" at bounding box center [119, 144] width 50 height 12
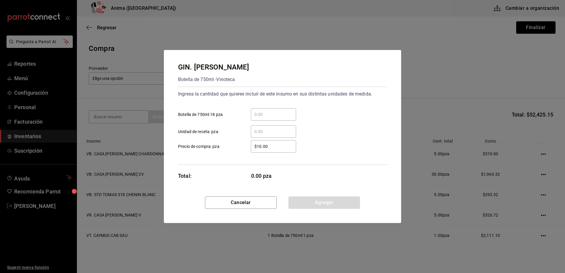
click at [270, 107] on div "​ Botella de 750ml 18 pza" at bounding box center [280, 112] width 214 height 17
click at [268, 113] on input "​ Botella de 750ml 18 pza" at bounding box center [273, 114] width 45 height 7
type input "8"
type input "$740"
click button "Agregar" at bounding box center [325, 203] width 72 height 12
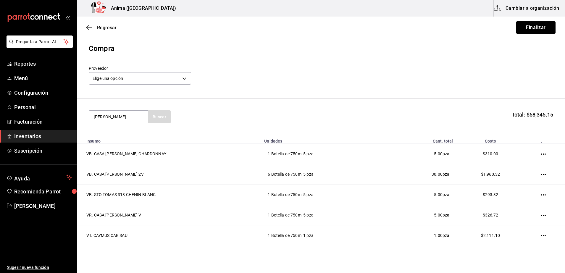
type input "martin"
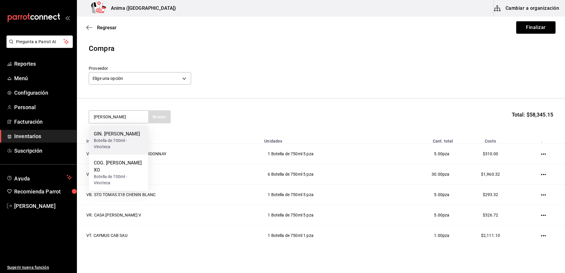
click at [132, 143] on div "Botella de 700ml - Vinoteca" at bounding box center [119, 144] width 50 height 12
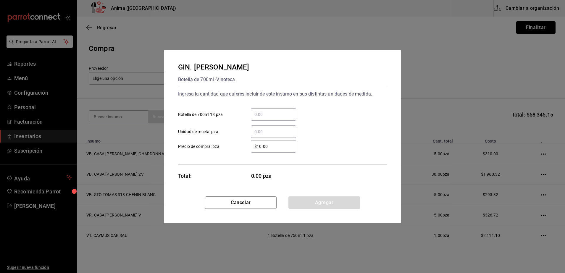
click at [265, 116] on input "​ Botella de 700ml 18 pza" at bounding box center [273, 114] width 45 height 7
type input "1"
type input "$776"
click at [323, 203] on button "Agregar" at bounding box center [325, 203] width 72 height 12
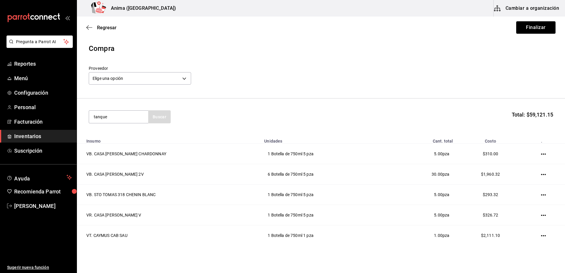
type input "tanque"
click at [128, 145] on div "Botella de 750ml - VINOS AMERICA" at bounding box center [119, 151] width 50 height 12
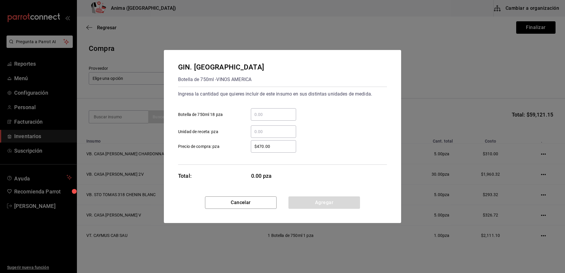
click at [258, 113] on input "​ Botella de 750ml 18 pza" at bounding box center [273, 114] width 45 height 7
type input "15"
type input "$1"
click at [261, 142] on div "$1 ​" at bounding box center [273, 146] width 45 height 12
click at [261, 143] on input "$1" at bounding box center [273, 146] width 45 height 7
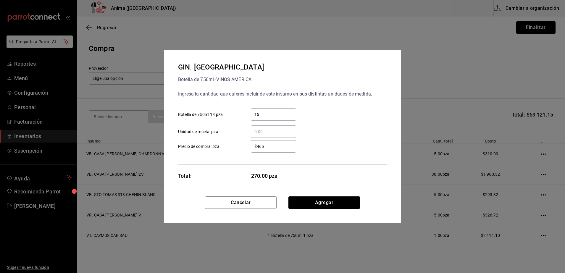
type input "$465"
click button "Agregar" at bounding box center [325, 203] width 72 height 12
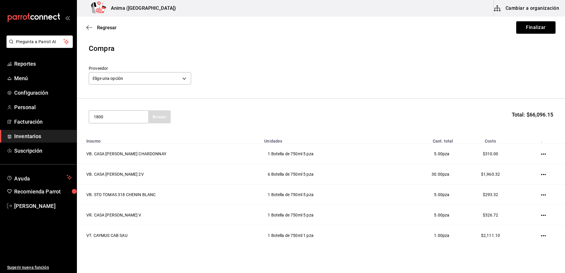
type input "1800"
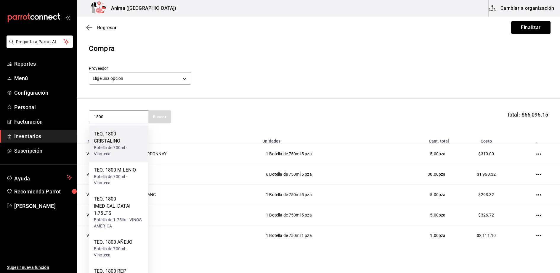
click at [102, 141] on div "TEQ. 1800 CRISTALINO" at bounding box center [119, 138] width 50 height 14
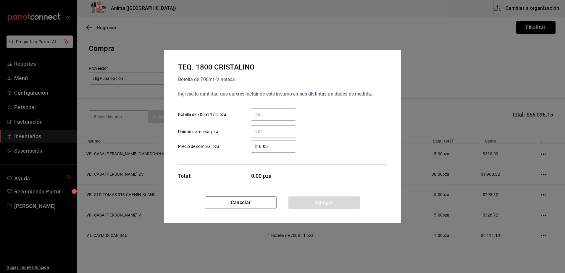
click at [256, 116] on input "​ Botella de 700ml 17.5 pza" at bounding box center [273, 114] width 45 height 7
type input "28"
type input "$650.26"
click at [313, 200] on button "Agregar" at bounding box center [325, 203] width 72 height 12
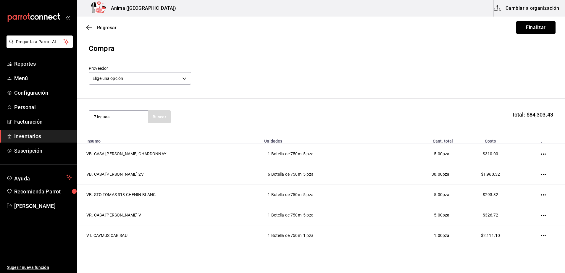
type input "7 leguas"
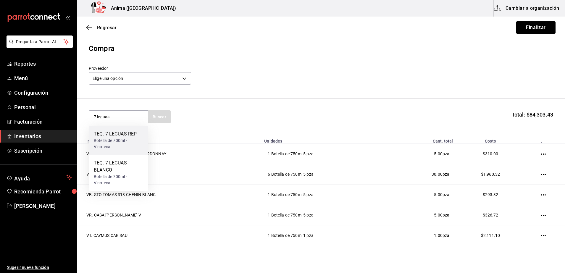
click at [134, 136] on div "TEQ. 7 LEGUAS REP" at bounding box center [119, 134] width 50 height 7
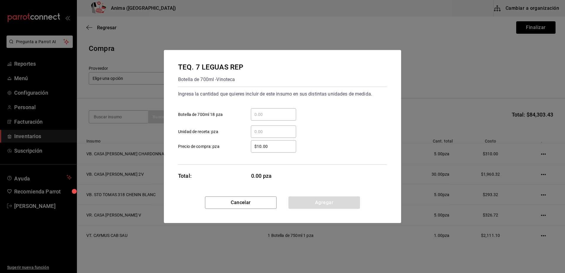
click at [265, 124] on div "​ Unidad de receta: pza" at bounding box center [280, 129] width 214 height 17
click at [266, 121] on div "​ Unidad de receta: pza" at bounding box center [280, 129] width 214 height 17
click at [271, 115] on input "​ Botella de 700ml 18 pza" at bounding box center [273, 114] width 45 height 7
type input "1"
type input "$654.21"
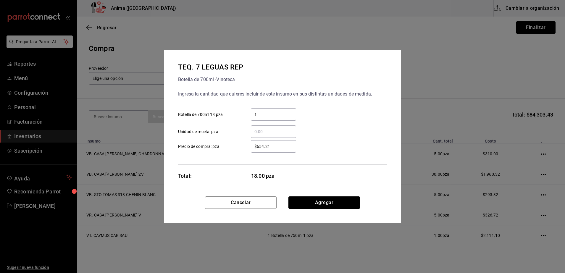
click button "Agregar" at bounding box center [325, 203] width 72 height 12
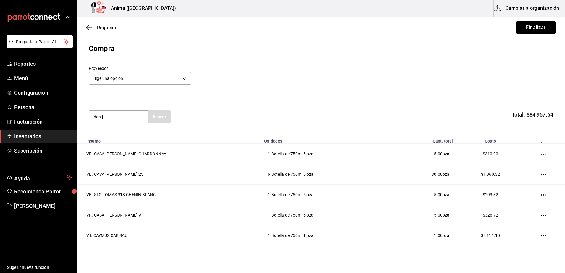
type input "don j"
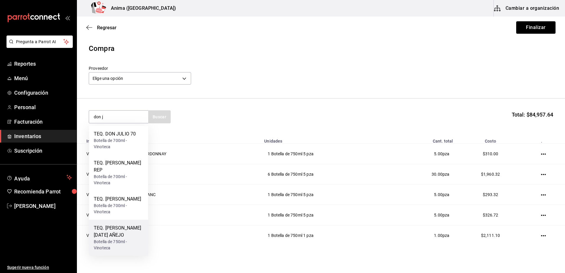
click at [126, 227] on div "TEQ. DON JULIO 1942 AÑEJO" at bounding box center [119, 232] width 50 height 14
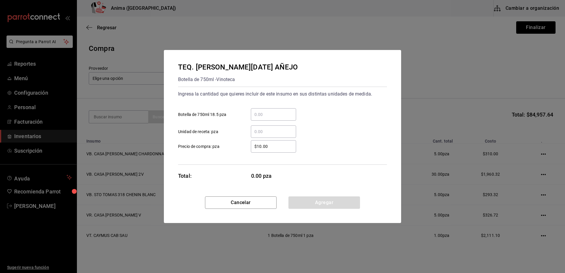
click at [266, 106] on div "​ Botella de 750ml 18.5 pza" at bounding box center [280, 112] width 214 height 17
click at [266, 110] on div "​" at bounding box center [273, 114] width 45 height 12
click at [266, 111] on input "​ Botella de 750ml 18.5 pza" at bounding box center [273, 114] width 45 height 7
type input "1"
type input "$2,395"
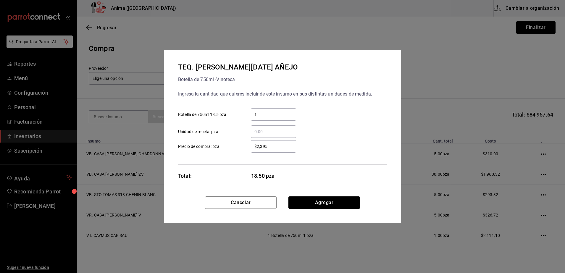
click button "Agregar" at bounding box center [325, 203] width 72 height 12
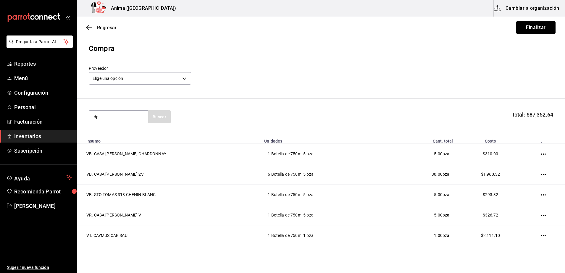
type input "d"
type input "don ju"
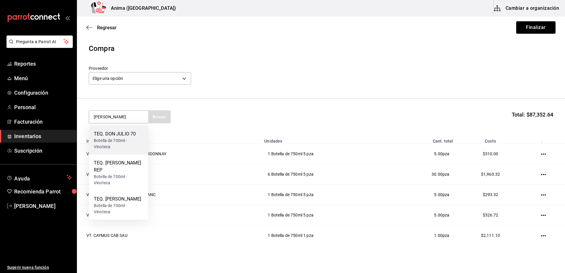
click at [113, 144] on div "Botella de 700ml - Vinoteca" at bounding box center [119, 144] width 50 height 12
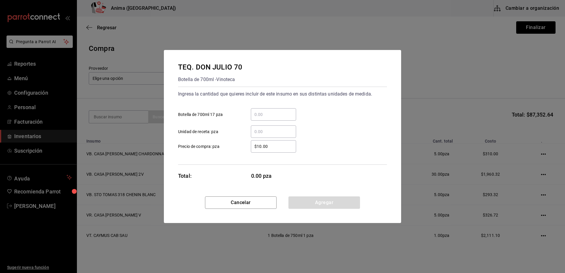
click at [275, 107] on div "​ Botella de 700ml 17 pza" at bounding box center [280, 112] width 214 height 17
click at [270, 113] on input "​ Botella de 700ml 17 pza" at bounding box center [273, 114] width 45 height 7
type input "34"
type input "$773"
click button "Agregar" at bounding box center [325, 203] width 72 height 12
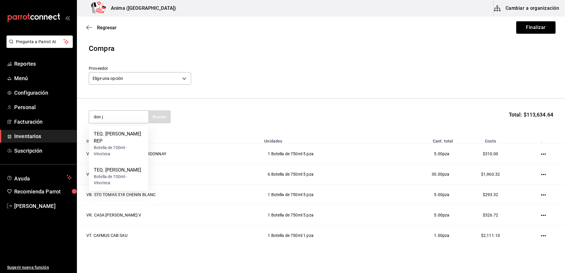
type input "don j"
click at [115, 167] on div "TEQ. DON JULIO BLANCO" at bounding box center [119, 170] width 50 height 7
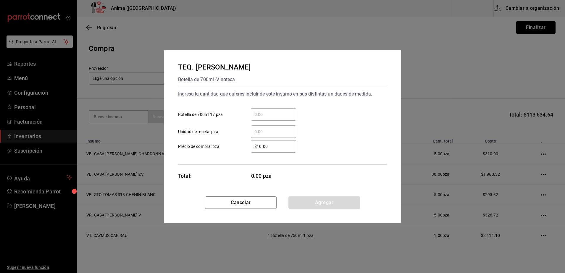
click at [264, 118] on input "​ Botella de 700ml 17 pza" at bounding box center [273, 114] width 45 height 7
type input "9"
type input "$468"
click button "Agregar" at bounding box center [325, 203] width 72 height 12
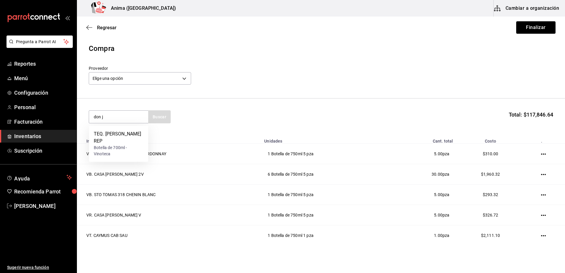
type input "don ju"
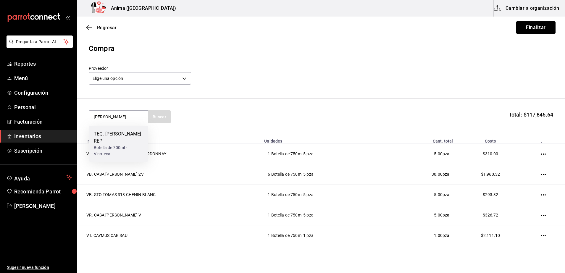
click at [140, 145] on div "Botella de 700ml - Vinoteca" at bounding box center [119, 151] width 50 height 12
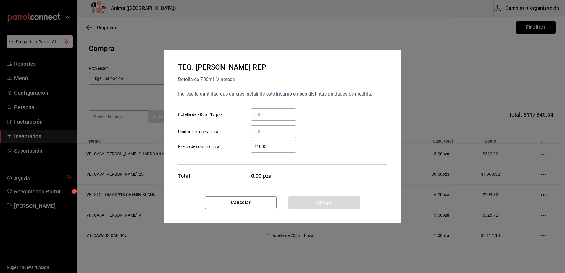
click at [266, 117] on input "​ Botella de 700ml 17 pza" at bounding box center [273, 114] width 45 height 7
type input "4"
type input "$565"
click at [331, 202] on button "Agregar" at bounding box center [325, 203] width 72 height 12
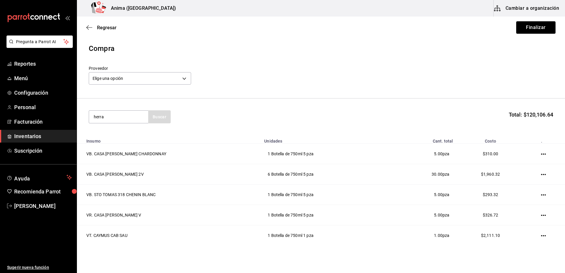
type input "herra"
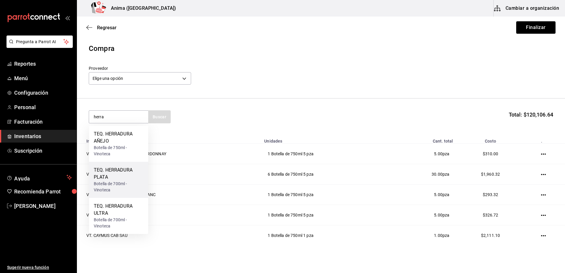
click at [114, 184] on div "Botella de 700ml - Vinoteca" at bounding box center [119, 187] width 50 height 12
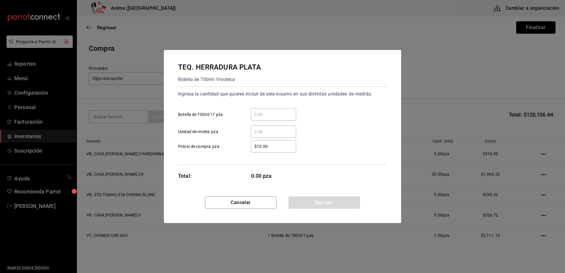
click at [267, 118] on div "​" at bounding box center [273, 114] width 45 height 12
click at [267, 118] on input "​ Botella de 700ml 17 pza" at bounding box center [273, 114] width 45 height 7
type input "8"
type input "$440"
click button "Agregar" at bounding box center [325, 203] width 72 height 12
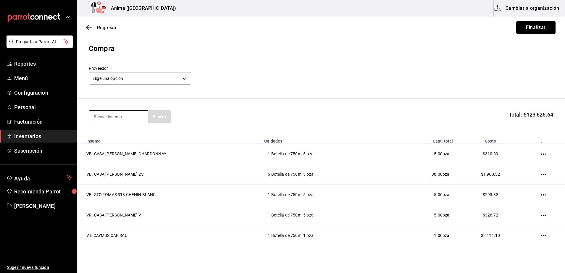
click at [112, 118] on input at bounding box center [118, 117] width 59 height 12
type input "dobel"
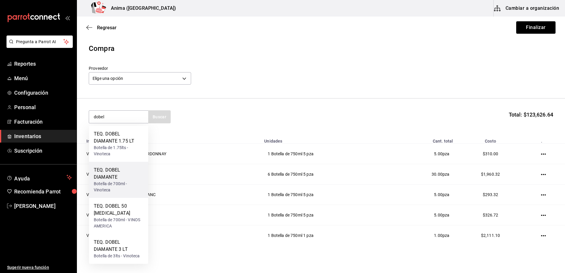
click at [124, 180] on div "TEQ. DOBEL DIAMANTE" at bounding box center [119, 174] width 50 height 14
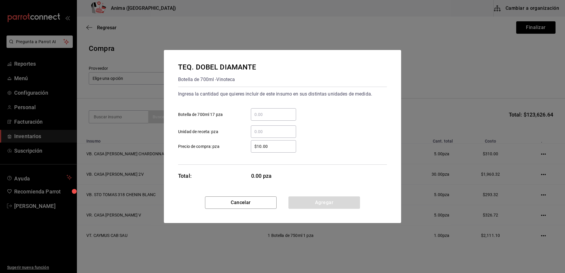
click at [263, 118] on div "​" at bounding box center [273, 114] width 45 height 12
click at [263, 118] on input "​ Botella de 700ml 17 pza" at bounding box center [273, 114] width 45 height 7
click at [321, 203] on button "Agregar" at bounding box center [325, 203] width 72 height 12
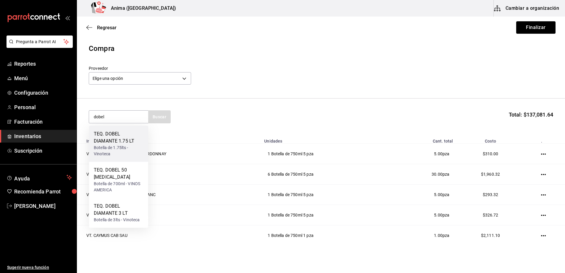
click at [128, 152] on div "Botella de 1.75lts - Vinoteca" at bounding box center [119, 151] width 50 height 12
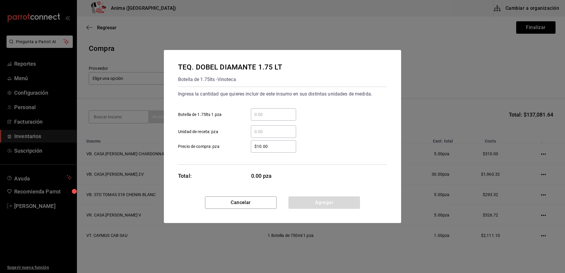
click at [254, 116] on input "​ Botella de 1.75lts 1 pza" at bounding box center [273, 114] width 45 height 7
click at [314, 192] on div "TEQ. DOBEL DIAMANTE 1.75 LT Botella de 1.75lts - Vinoteca Ingresa la cantidad q…" at bounding box center [282, 123] width 237 height 147
click at [313, 196] on div "TEQ. DOBEL DIAMANTE 1.75 LT Botella de 1.75lts - Vinoteca Ingresa la cantidad q…" at bounding box center [282, 123] width 237 height 147
click at [310, 203] on button "Agregar" at bounding box center [325, 203] width 72 height 12
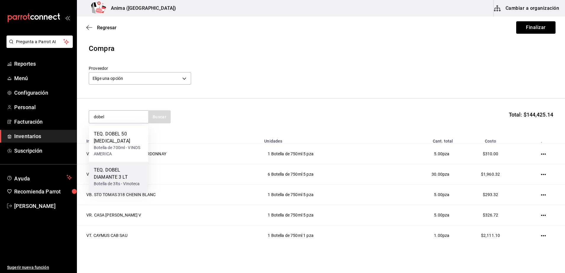
click at [136, 179] on div "TEQ. DOBEL DIAMANTE 3 LT" at bounding box center [119, 174] width 50 height 14
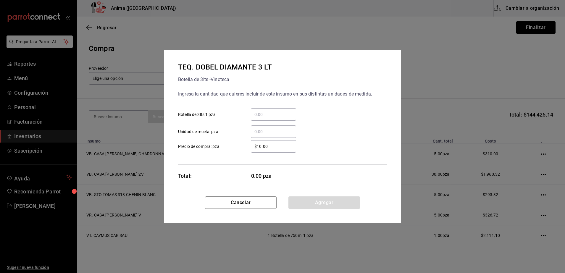
click at [271, 118] on input "​ Botella de 3lts 1 pza" at bounding box center [273, 114] width 45 height 7
click at [271, 118] on input "3" at bounding box center [273, 114] width 45 height 7
click at [319, 199] on button "Agregar" at bounding box center [325, 203] width 72 height 12
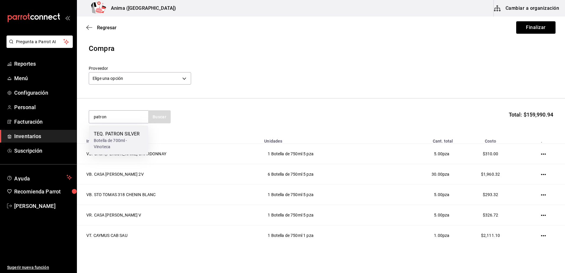
click at [106, 140] on div "Botella de 700ml - Vinoteca" at bounding box center [119, 144] width 50 height 12
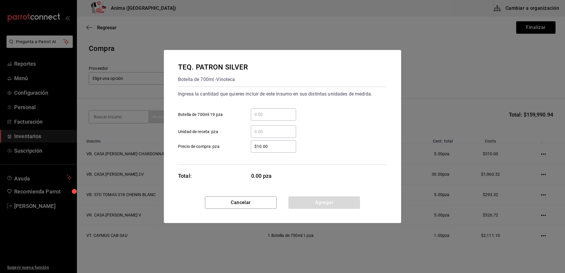
click at [274, 113] on input "​ Botella de 700ml 19 pza" at bounding box center [273, 114] width 45 height 7
click at [302, 197] on button "Agregar" at bounding box center [325, 203] width 72 height 12
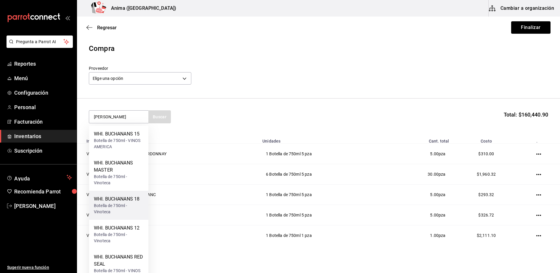
click at [129, 207] on div "Botella de 750ml - Vinoteca" at bounding box center [119, 209] width 50 height 12
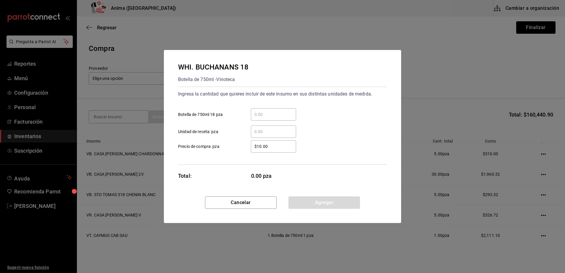
click at [271, 114] on input "​ Botella de 750ml 18 pza" at bounding box center [273, 114] width 45 height 7
click button "Agregar" at bounding box center [325, 203] width 72 height 12
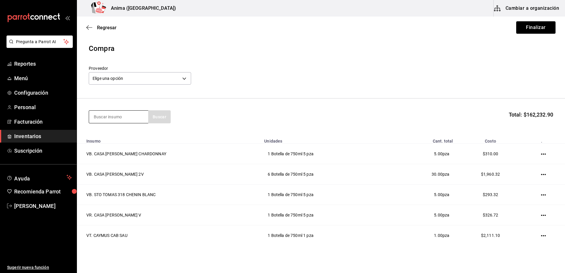
click at [112, 115] on input at bounding box center [118, 117] width 59 height 12
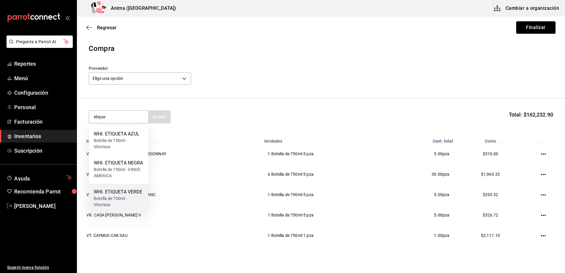
click at [123, 196] on div "WHI. ETIQUETA VERDE" at bounding box center [119, 192] width 50 height 7
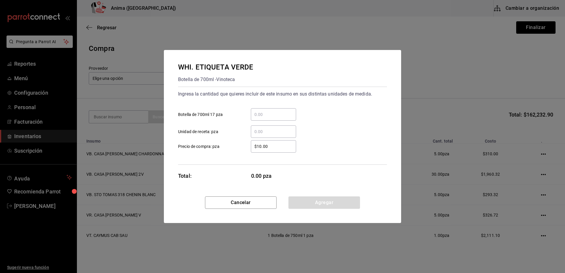
click at [267, 116] on input "​ Botella de 700ml 17 pza" at bounding box center [273, 114] width 45 height 7
click at [315, 207] on button "Agregar" at bounding box center [325, 203] width 72 height 12
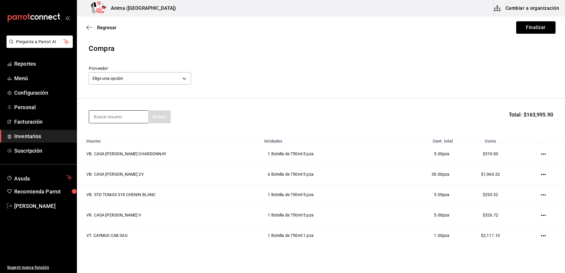
click at [119, 118] on input at bounding box center [118, 117] width 59 height 12
click at [115, 140] on div "Botella de 750ml - Vinoteca" at bounding box center [119, 144] width 50 height 12
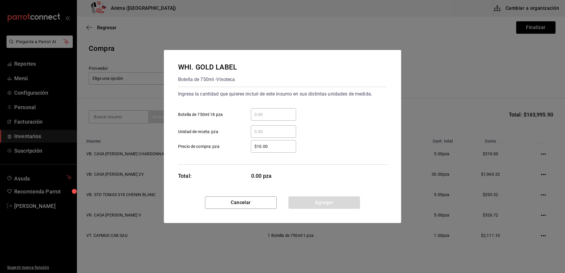
click at [263, 110] on div "​" at bounding box center [273, 114] width 45 height 12
click at [263, 111] on input "​ Botella de 750ml 18 pza" at bounding box center [273, 114] width 45 height 7
click at [314, 197] on button "Agregar" at bounding box center [325, 203] width 72 height 12
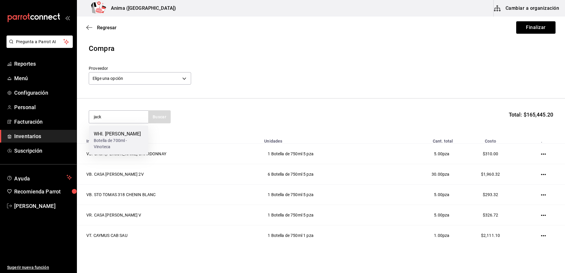
click at [106, 135] on div "WHI. JACK DANIELS" at bounding box center [119, 134] width 50 height 7
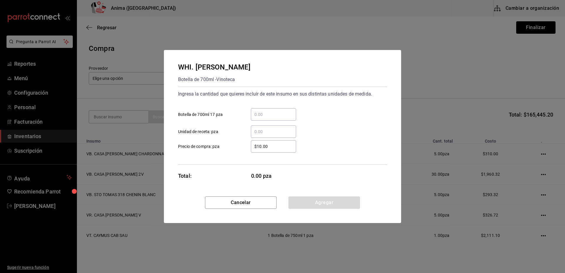
click at [268, 114] on input "​ Botella de 700ml 17 pza" at bounding box center [273, 114] width 45 height 7
click at [317, 200] on button "Agregar" at bounding box center [325, 203] width 72 height 12
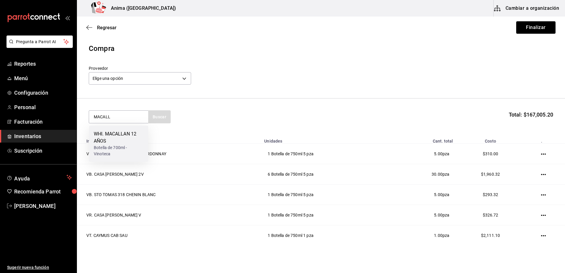
click at [121, 158] on div "WHI. MACALLAN 12 AÑOS Botella de 700ml - Vinoteca" at bounding box center [118, 144] width 59 height 36
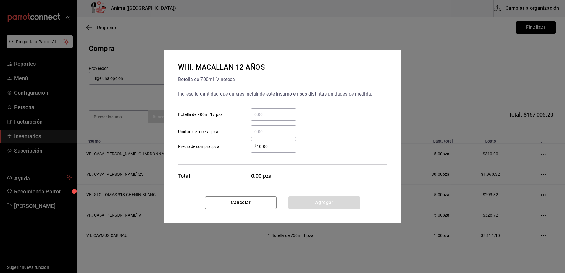
click at [264, 121] on div "​ Unidad de receta: pza" at bounding box center [280, 129] width 214 height 17
click at [265, 118] on div "​" at bounding box center [273, 114] width 45 height 12
click at [265, 118] on input "​ Botella de 700ml 17 pza" at bounding box center [273, 114] width 45 height 7
click at [313, 203] on button "Agregar" at bounding box center [325, 203] width 72 height 12
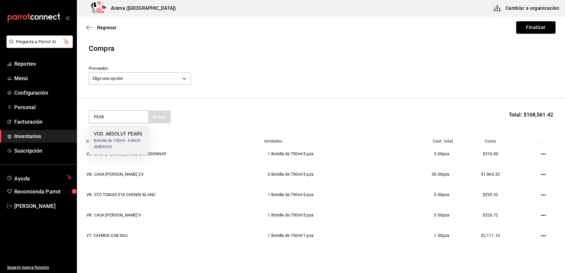
click at [124, 141] on div "Botella de 750ml - VINOS AMERICA" at bounding box center [119, 144] width 50 height 12
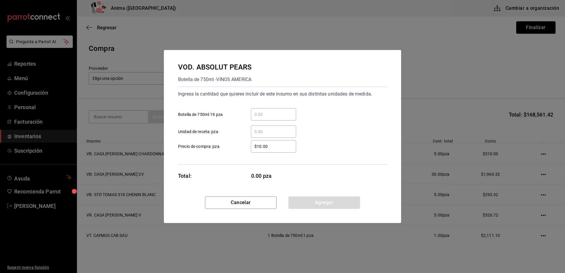
click at [268, 112] on input "​ Botella de 750ml 19 pza" at bounding box center [273, 114] width 45 height 7
click button "Agregar" at bounding box center [325, 203] width 72 height 12
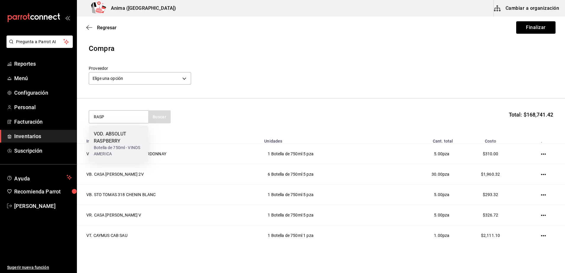
click at [126, 128] on div "VOD. ABSOLUT RASPBERRY Botella de 750ml - VINOS AMERICA" at bounding box center [118, 144] width 59 height 36
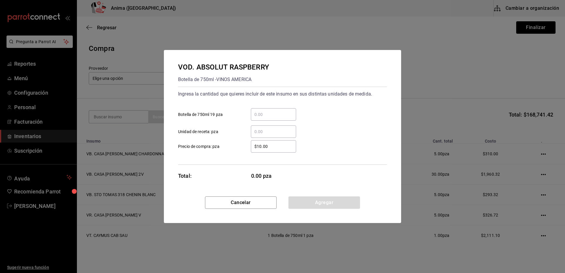
click at [272, 116] on input "​ Botella de 750ml 19 pza" at bounding box center [273, 114] width 45 height 7
click button "Agregar" at bounding box center [325, 203] width 72 height 12
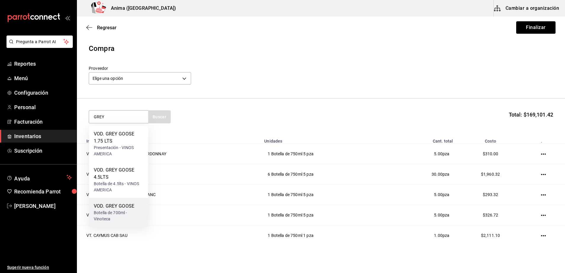
click at [122, 206] on div "VOD. GREY GOOSE" at bounding box center [119, 206] width 50 height 7
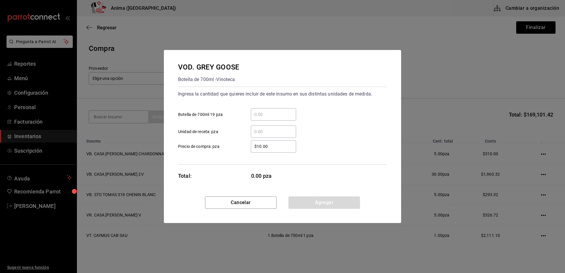
click at [276, 111] on input "​ Botella de 700ml 19 pza" at bounding box center [273, 114] width 45 height 7
click at [276, 111] on input "4" at bounding box center [273, 114] width 45 height 7
click button "Agregar" at bounding box center [325, 203] width 72 height 12
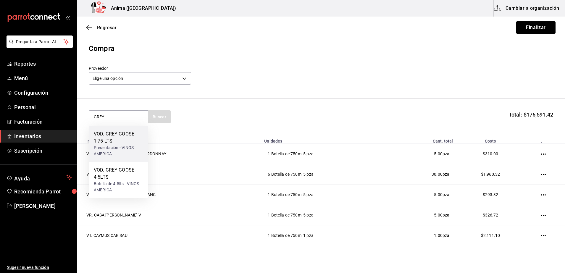
click at [115, 136] on div "VOD. GREY GOOSE 1.75 LTS" at bounding box center [119, 138] width 50 height 14
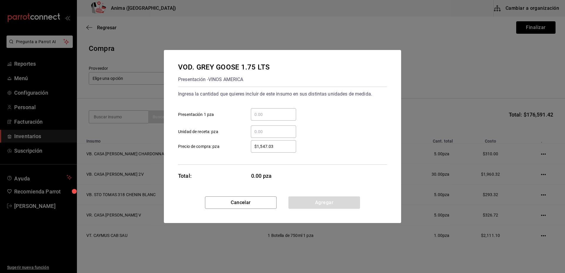
click at [271, 112] on input "​ Presentación 1 pza" at bounding box center [273, 114] width 45 height 7
click at [331, 204] on button "Agregar" at bounding box center [325, 203] width 72 height 12
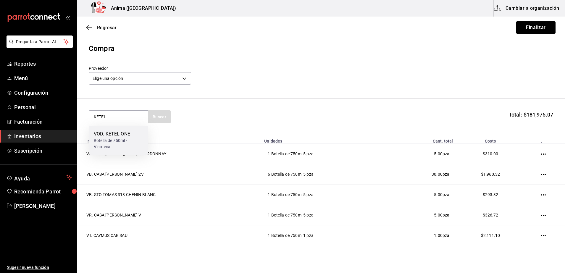
click at [139, 141] on div "Botella de 750ml - Vinoteca" at bounding box center [119, 144] width 50 height 12
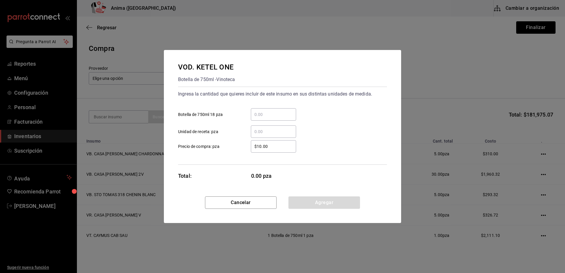
click at [273, 117] on input "​ Botella de 750ml 18 pza" at bounding box center [273, 114] width 45 height 7
click at [230, 184] on div "VOD. KETEL ONE Botella de 750ml - Vinoteca Ingresa la cantidad que quieres incl…" at bounding box center [282, 123] width 237 height 147
click at [327, 207] on button "Agregar" at bounding box center [325, 203] width 72 height 12
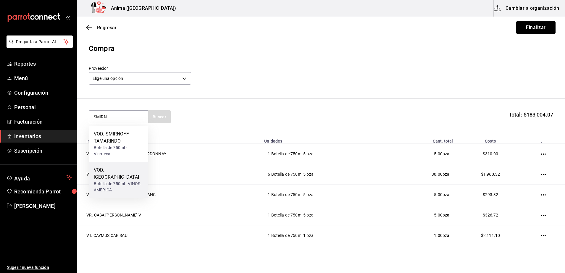
drag, startPoint x: 116, startPoint y: 140, endPoint x: 115, endPoint y: 174, distance: 33.8
click at [115, 174] on div "VOD. SMIRNOFF TAMARINDO Botella de 750ml - Vinoteca VOD. SMIRNOFF Botella de 75…" at bounding box center [118, 162] width 59 height 72
click at [115, 181] on div "Botella de 750ml - VINOS AMERICA" at bounding box center [119, 187] width 50 height 12
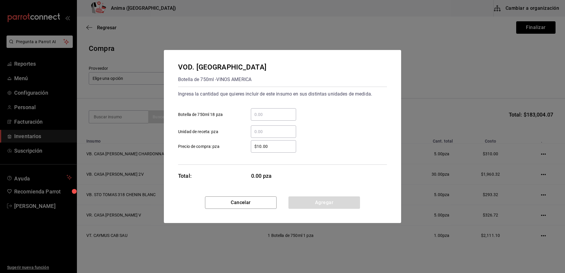
click at [254, 112] on input "​ Botella de 750ml 18 pza" at bounding box center [273, 114] width 45 height 7
click button "Agregar" at bounding box center [325, 203] width 72 height 12
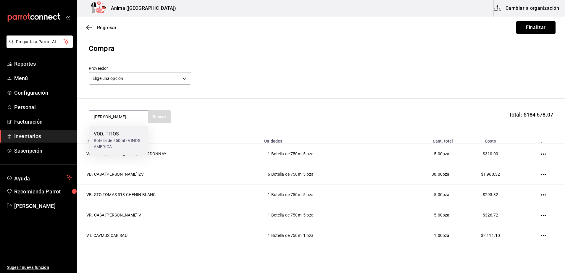
click at [104, 135] on div "VOD. TITOS" at bounding box center [119, 134] width 50 height 7
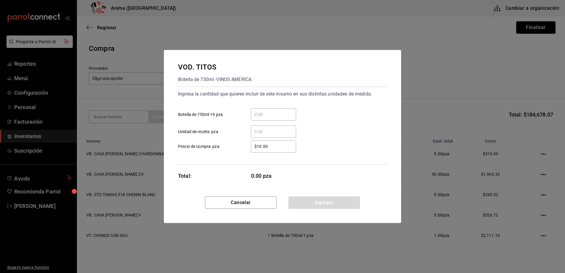
click at [263, 113] on input "​ Botella de 750ml 19 pza" at bounding box center [273, 114] width 45 height 7
click button "Agregar" at bounding box center [325, 203] width 72 height 12
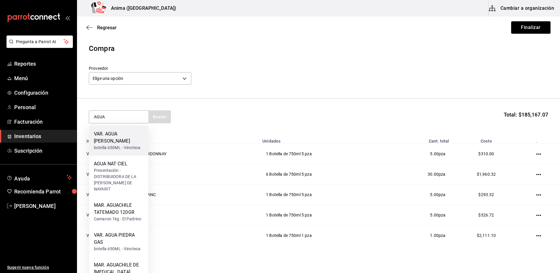
click at [134, 135] on div "VAR. AGUA DE PIEDRA" at bounding box center [119, 138] width 50 height 14
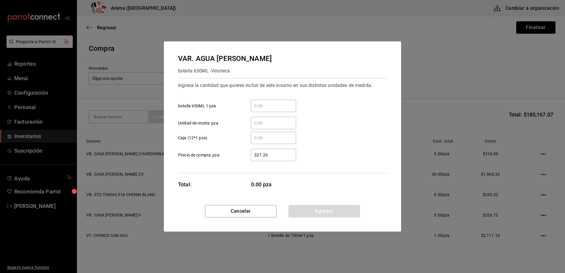
click at [268, 110] on div "​" at bounding box center [273, 106] width 45 height 12
click at [268, 110] on input "​ botella 650ML 1 pza" at bounding box center [273, 105] width 45 height 7
click at [327, 216] on button "Agregar" at bounding box center [325, 211] width 72 height 12
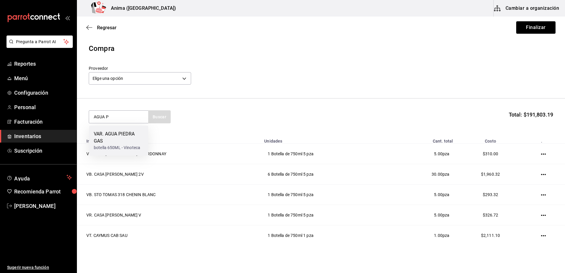
click at [113, 138] on div "VAR. AGUA PIEDRA GAS" at bounding box center [119, 138] width 50 height 14
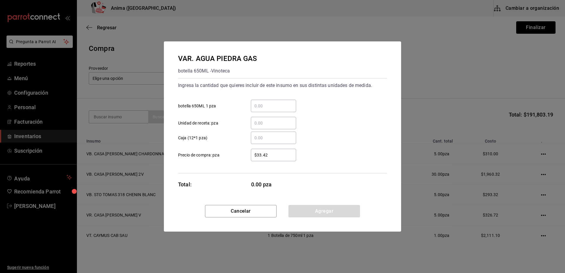
click at [275, 107] on input "​ botella 650ML 1 pza" at bounding box center [273, 105] width 45 height 7
click at [327, 208] on button "Agregar" at bounding box center [325, 211] width 72 height 12
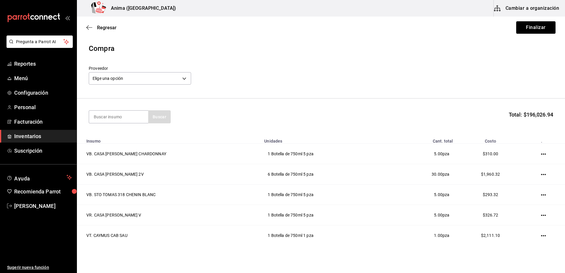
click at [386, 94] on header "Compra Proveedor Elige una opción default" at bounding box center [321, 70] width 488 height 55
click at [420, 104] on section "Buscar Total: $196,026.94" at bounding box center [321, 117] width 488 height 37
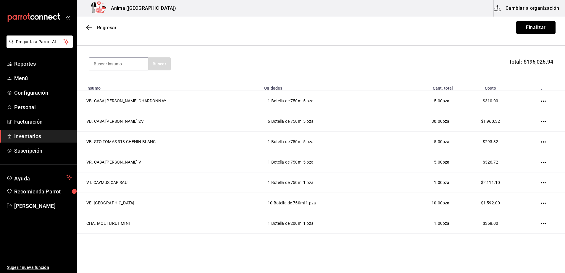
scroll to position [65, 0]
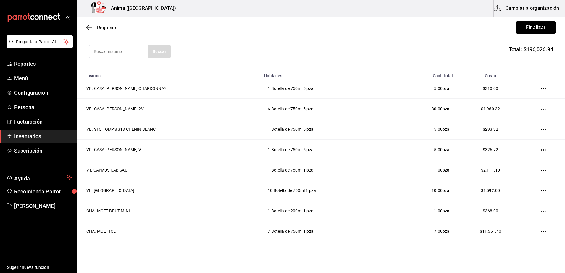
click at [447, 46] on div "Buscar Total: $196,026.94" at bounding box center [321, 51] width 465 height 13
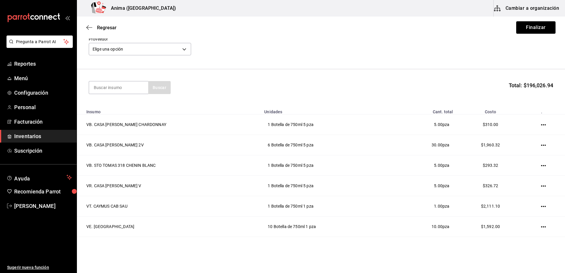
scroll to position [0, 0]
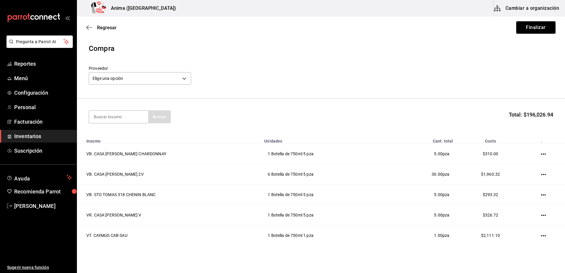
click at [359, 84] on div "Proveedor Elige una opción default" at bounding box center [321, 76] width 465 height 21
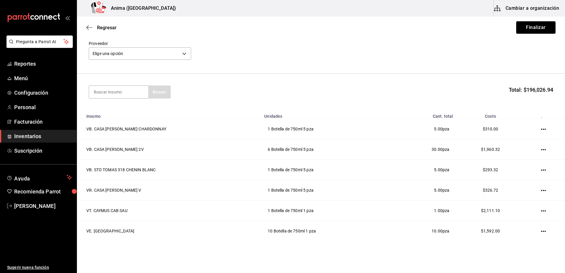
scroll to position [69, 0]
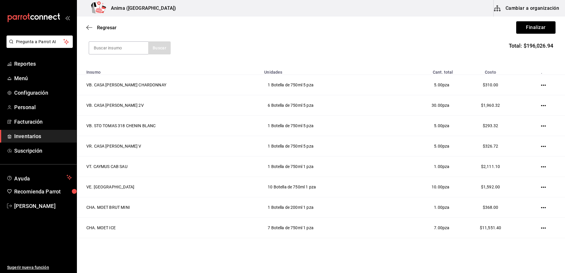
click at [534, 45] on span "Total: $196,026.94" at bounding box center [531, 46] width 44 height 8
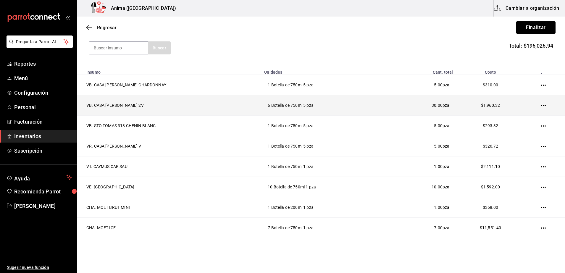
click at [541, 106] on icon "button" at bounding box center [543, 105] width 5 height 1
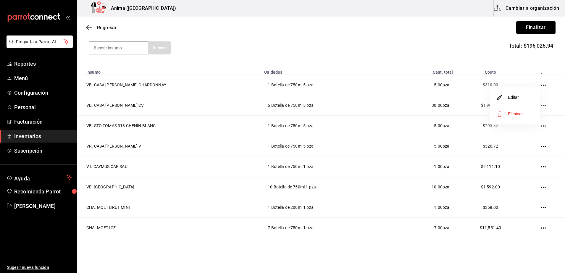
click at [525, 97] on li "Editar" at bounding box center [515, 97] width 50 height 17
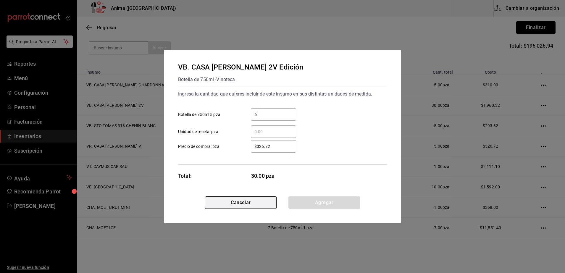
click at [252, 200] on button "Cancelar" at bounding box center [241, 203] width 72 height 12
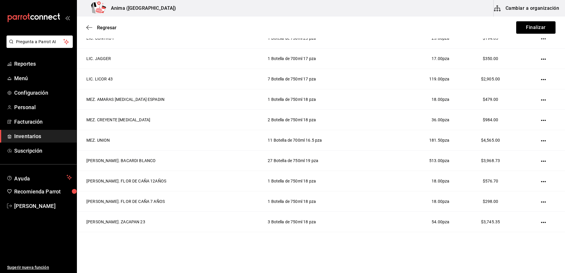
scroll to position [405, 0]
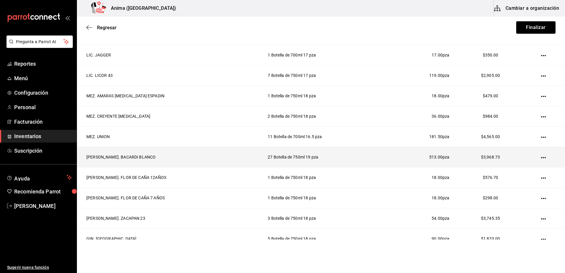
click at [541, 159] on icon "button" at bounding box center [543, 157] width 5 height 5
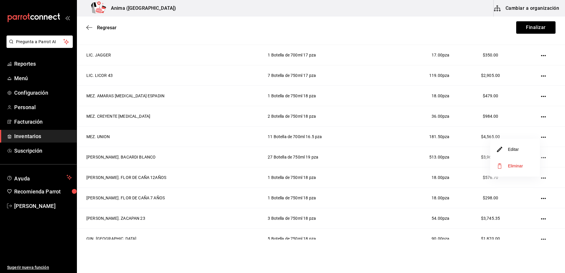
click at [522, 147] on li "Editar" at bounding box center [515, 149] width 50 height 17
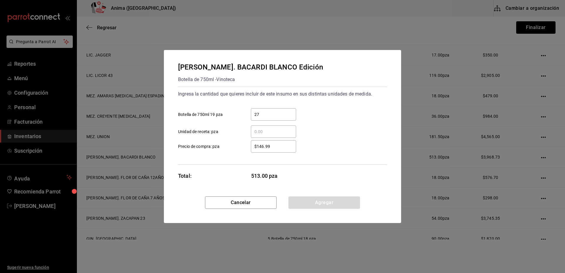
click at [289, 144] on input "$146.99" at bounding box center [273, 146] width 45 height 7
click at [313, 201] on button "Agregar" at bounding box center [325, 203] width 72 height 12
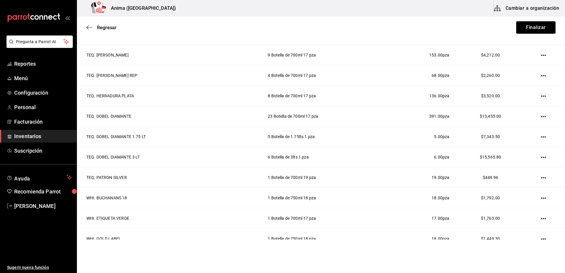
scroll to position [1006, 0]
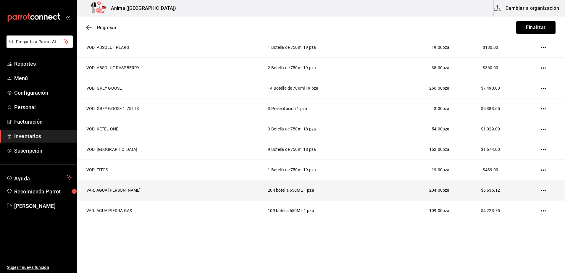
click at [541, 189] on icon "button" at bounding box center [543, 190] width 5 height 5
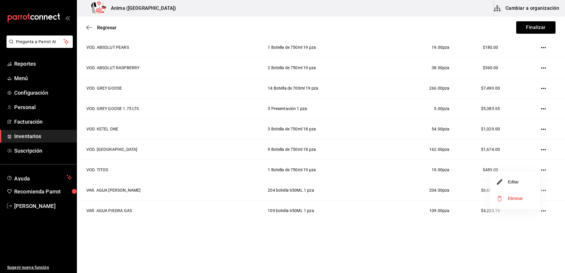
click at [502, 178] on li "Editar" at bounding box center [515, 182] width 50 height 17
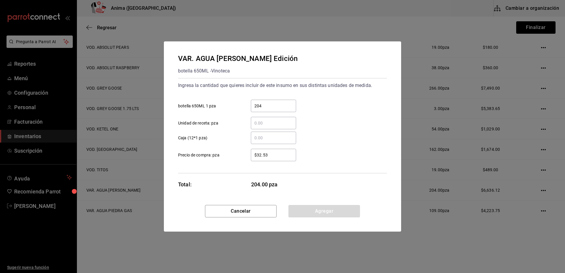
click at [274, 151] on div "$32.53 ​" at bounding box center [273, 155] width 45 height 12
click at [274, 152] on input "$32.53" at bounding box center [273, 155] width 45 height 7
click at [274, 151] on div "$32.53 ​" at bounding box center [273, 155] width 45 height 12
click at [274, 152] on input "$32.53" at bounding box center [273, 155] width 45 height 7
click at [274, 151] on div "$32.53 ​" at bounding box center [273, 155] width 45 height 12
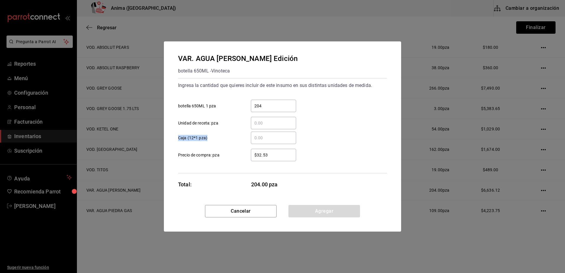
click at [274, 152] on input "$32.53" at bounding box center [273, 155] width 45 height 7
click at [274, 151] on div "$32.53 ​" at bounding box center [273, 155] width 45 height 12
click at [274, 152] on input "$32.53" at bounding box center [273, 155] width 45 height 7
click at [304, 213] on button "Agregar" at bounding box center [325, 211] width 72 height 12
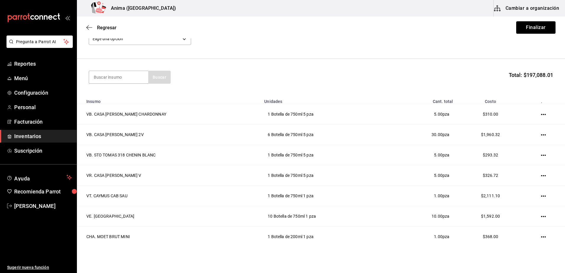
scroll to position [0, 0]
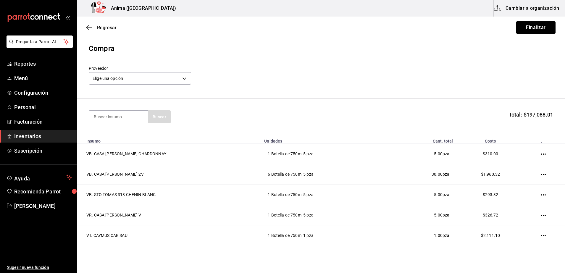
click at [473, 100] on section "Buscar Total: $197,088.01" at bounding box center [321, 117] width 488 height 37
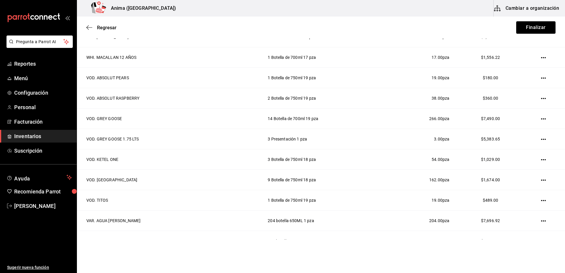
scroll to position [984, 0]
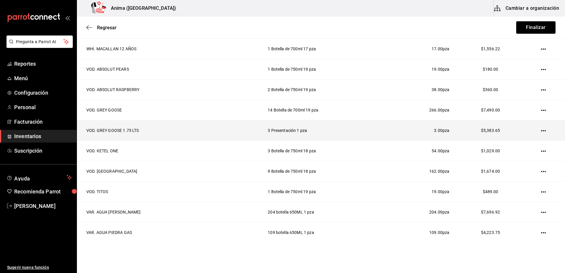
click at [541, 131] on icon "button" at bounding box center [543, 130] width 5 height 5
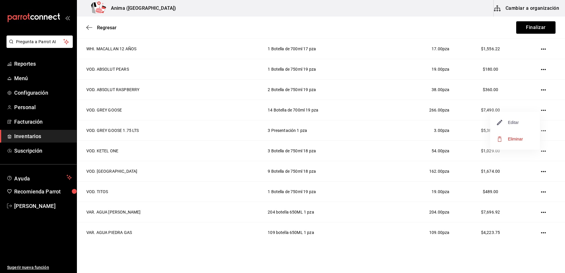
click at [517, 120] on span "Editar" at bounding box center [509, 122] width 22 height 7
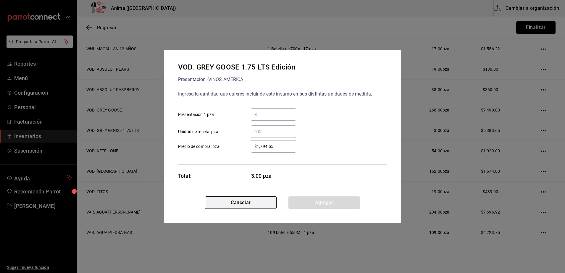
click at [250, 202] on button "Cancelar" at bounding box center [241, 203] width 72 height 12
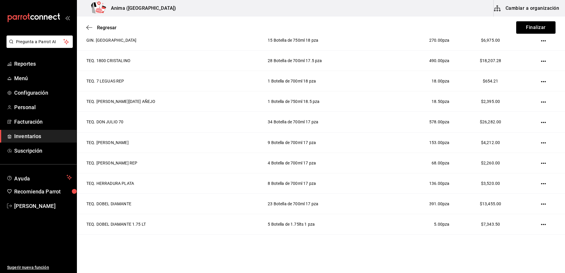
scroll to position [681, 0]
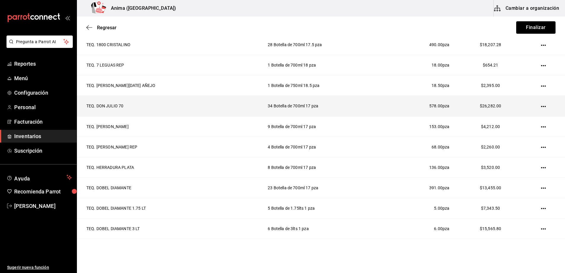
click at [541, 106] on icon "button" at bounding box center [543, 106] width 5 height 5
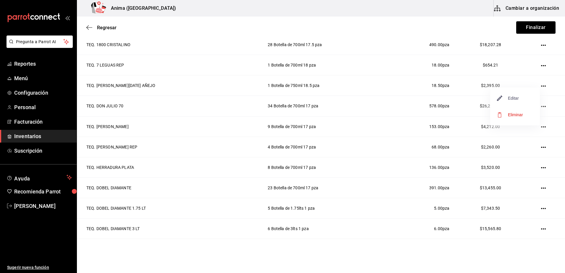
click at [515, 101] on span "Editar" at bounding box center [509, 98] width 22 height 7
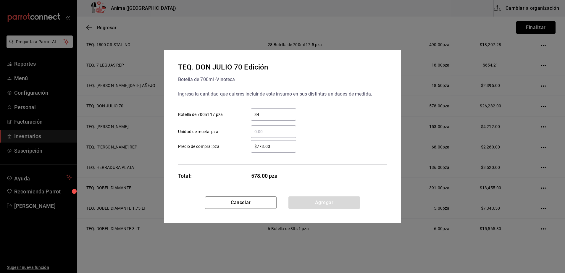
click at [267, 147] on input "$773.00" at bounding box center [273, 146] width 45 height 7
click at [259, 205] on button "Cancelar" at bounding box center [241, 203] width 72 height 12
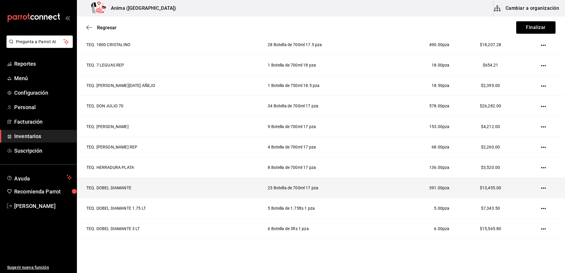
click at [541, 189] on icon "button" at bounding box center [543, 188] width 5 height 5
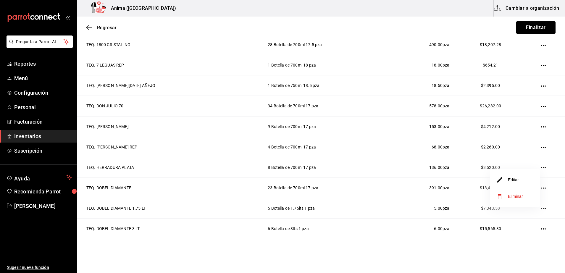
click at [530, 184] on li "Editar" at bounding box center [515, 180] width 50 height 17
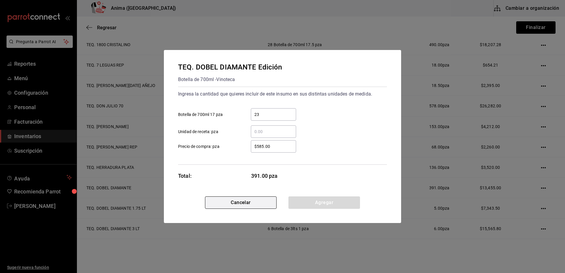
click at [258, 207] on button "Cancelar" at bounding box center [241, 203] width 72 height 12
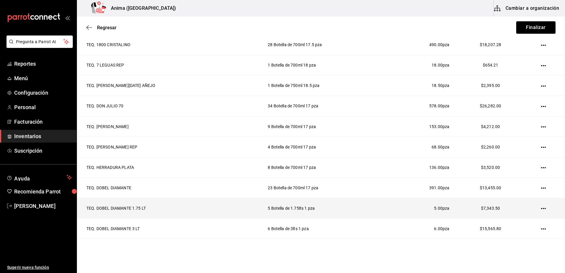
click at [541, 207] on icon "button" at bounding box center [543, 208] width 5 height 5
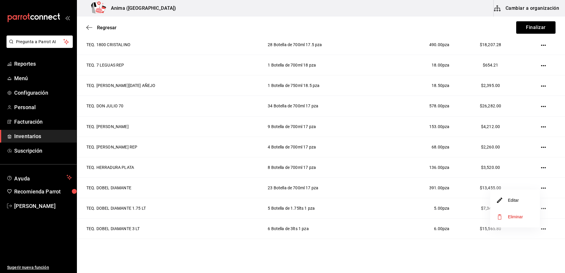
click at [527, 200] on li "Editar" at bounding box center [515, 200] width 50 height 17
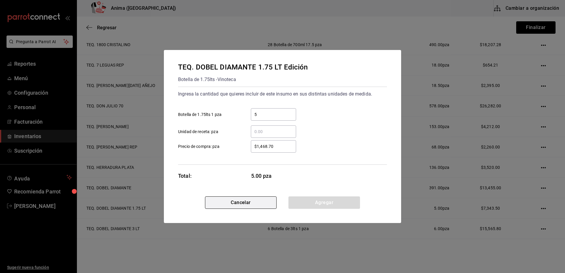
click at [253, 202] on button "Cancelar" at bounding box center [241, 203] width 72 height 12
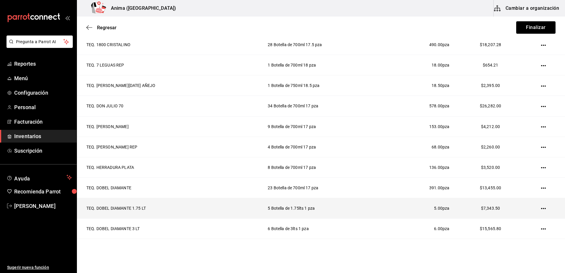
click at [541, 209] on icon "button" at bounding box center [543, 208] width 5 height 5
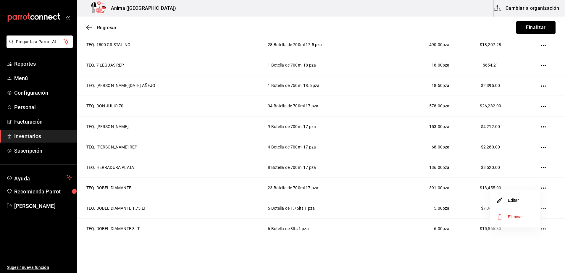
click at [521, 199] on li "Editar" at bounding box center [515, 200] width 50 height 17
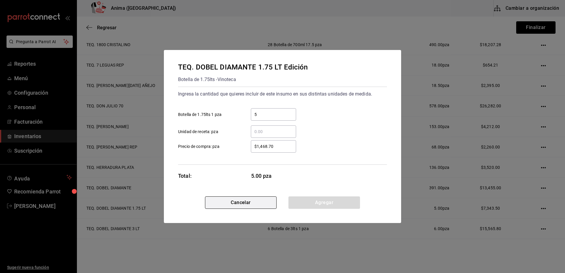
click at [259, 202] on button "Cancelar" at bounding box center [241, 203] width 72 height 12
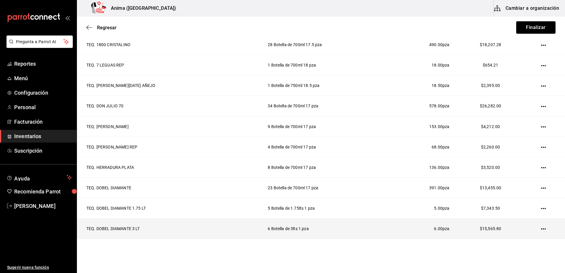
click at [541, 229] on icon "button" at bounding box center [543, 229] width 5 height 5
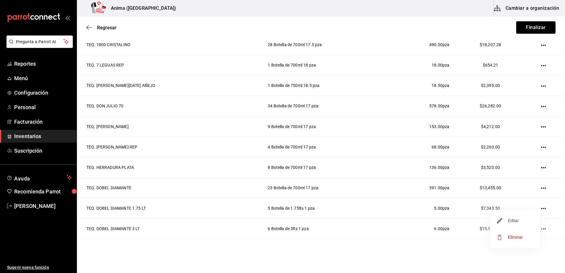
click at [517, 219] on span "Editar" at bounding box center [509, 220] width 22 height 7
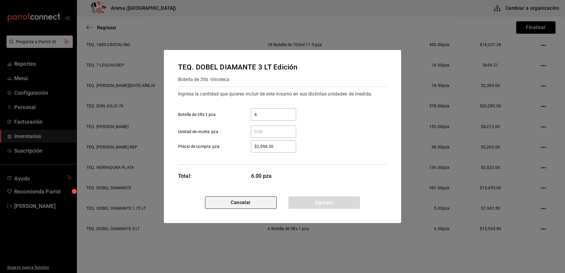
click at [251, 208] on button "Cancelar" at bounding box center [241, 203] width 72 height 12
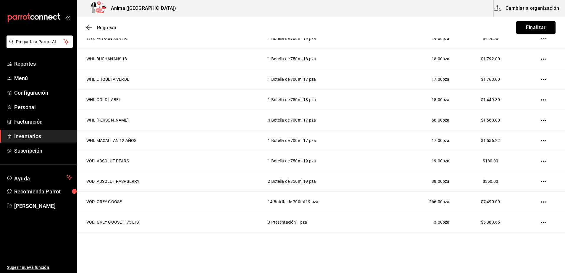
scroll to position [1006, 0]
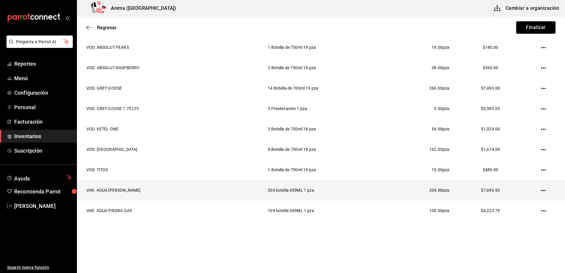
click at [541, 190] on icon "button" at bounding box center [543, 190] width 5 height 5
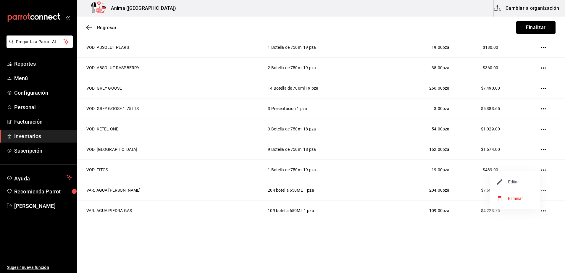
click at [519, 179] on span "Editar" at bounding box center [509, 181] width 22 height 7
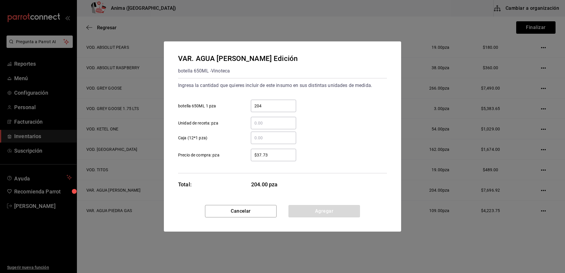
click at [273, 145] on div "$37.73 ​ Precio de compra: pza" at bounding box center [280, 152] width 214 height 17
click at [272, 147] on div "$37.73 ​ Precio de compra: pza" at bounding box center [280, 152] width 214 height 17
click at [271, 155] on input "$37.73" at bounding box center [273, 155] width 45 height 7
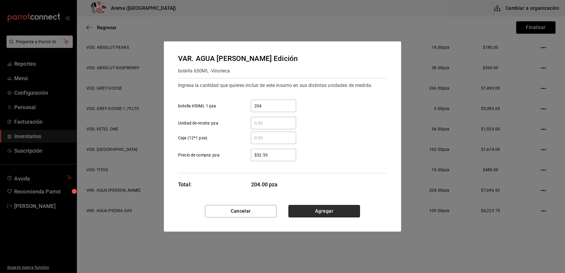
click at [310, 211] on button "Agregar" at bounding box center [325, 211] width 72 height 12
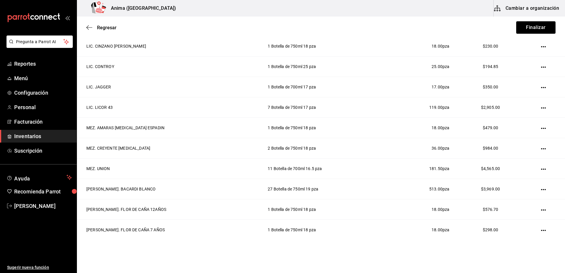
scroll to position [0, 0]
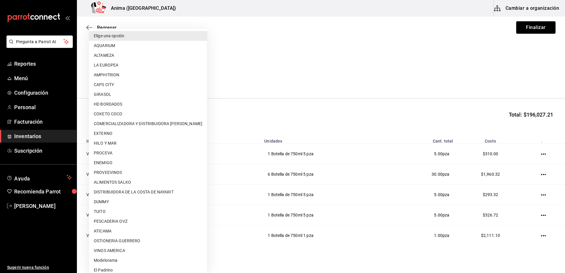
click at [167, 78] on body "Pregunta a Parrot AI Reportes Menú Configuración Personal Facturación Inventari…" at bounding box center [282, 120] width 565 height 240
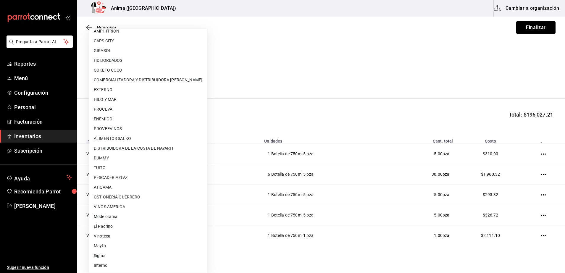
click at [138, 88] on li "EXTERNO" at bounding box center [148, 90] width 118 height 10
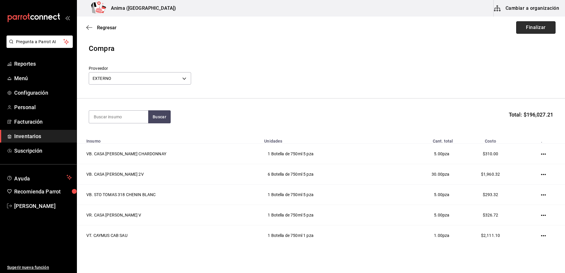
click at [520, 31] on button "Finalizar" at bounding box center [536, 27] width 39 height 12
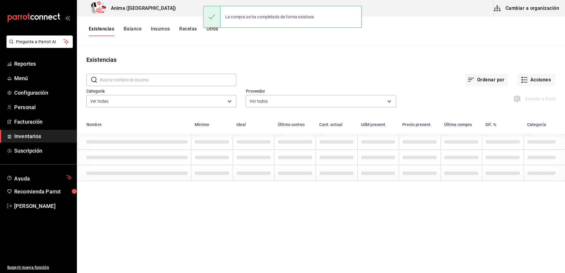
click at [330, 56] on div "Existencias" at bounding box center [321, 59] width 488 height 9
